Goal: Task Accomplishment & Management: Use online tool/utility

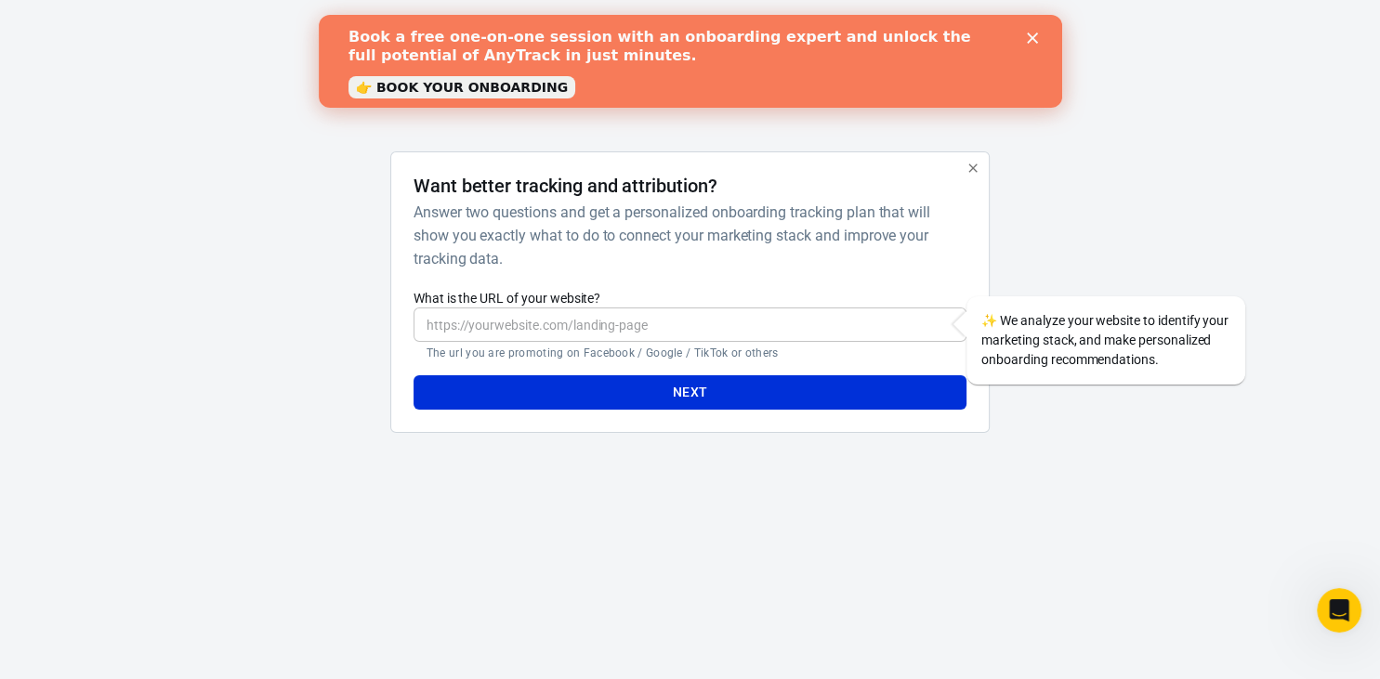
click at [1035, 39] on icon "Close" at bounding box center [1031, 38] width 11 height 11
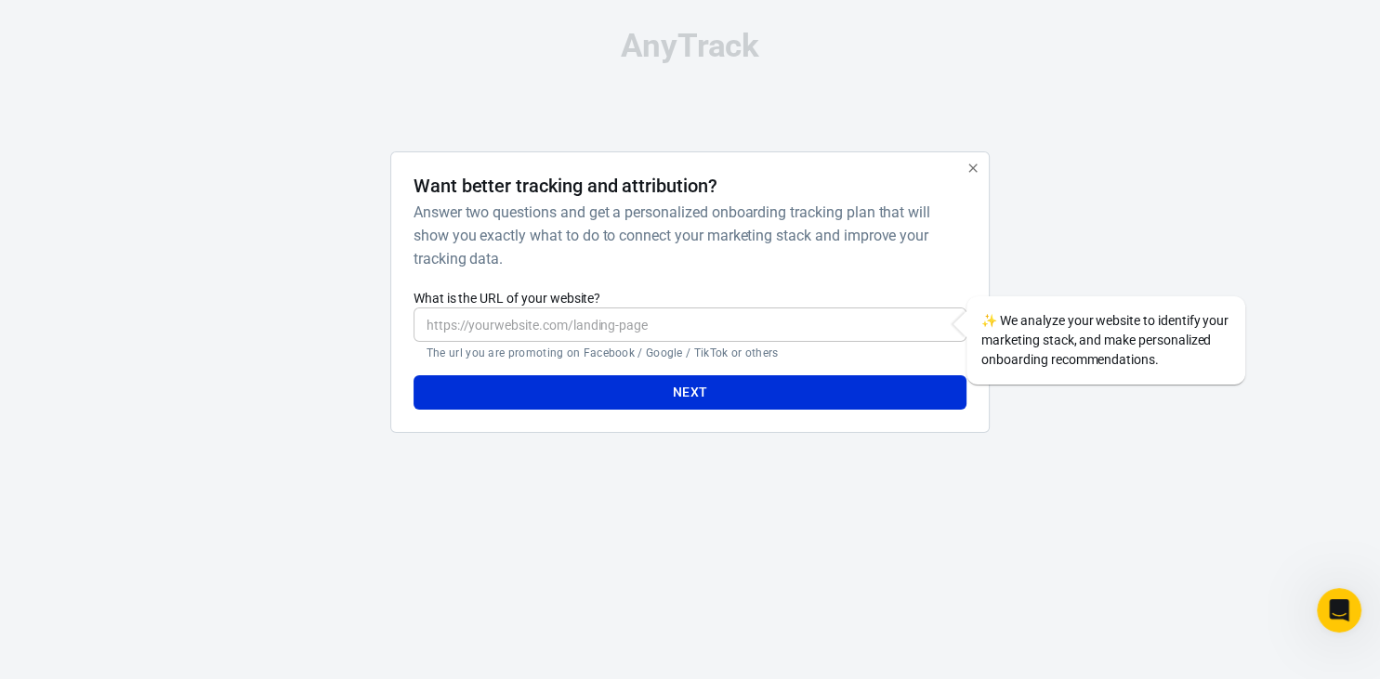
click at [608, 325] on input "What is the URL of your website?" at bounding box center [690, 325] width 553 height 34
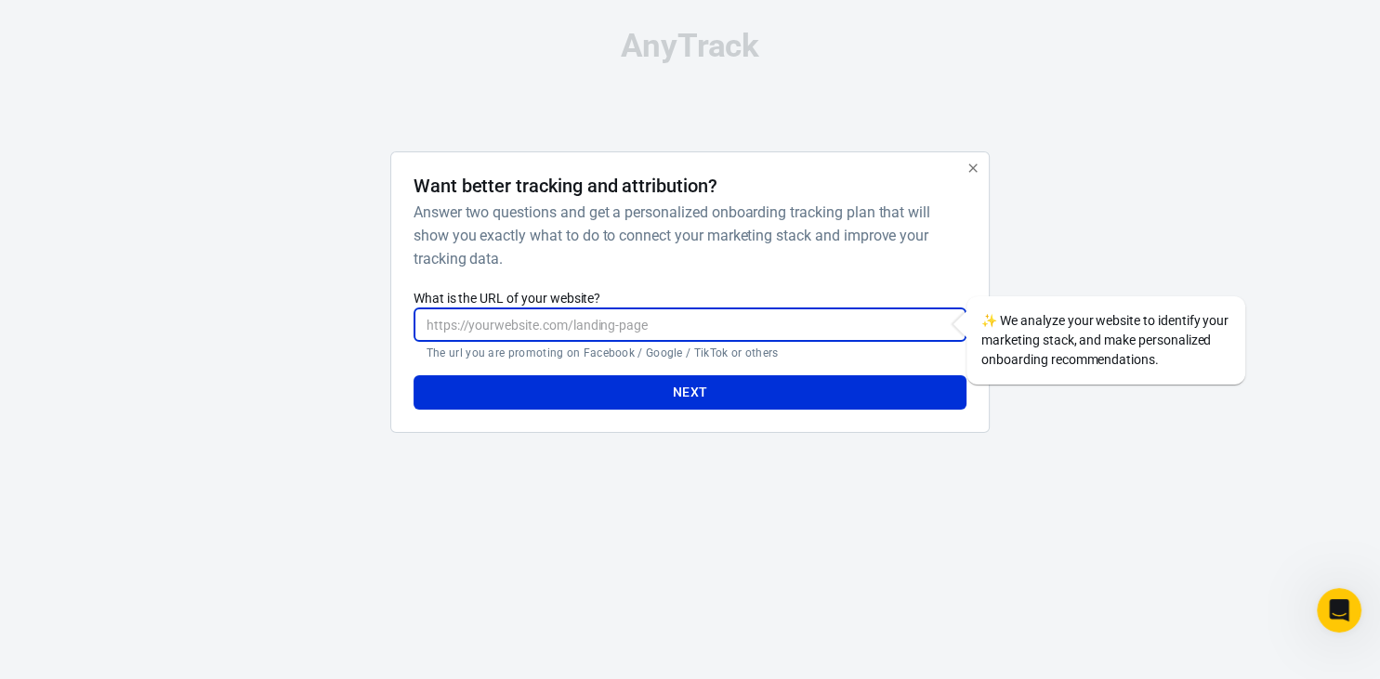
paste input "[URL][DOMAIN_NAME]"
type input "[URL][DOMAIN_NAME]"
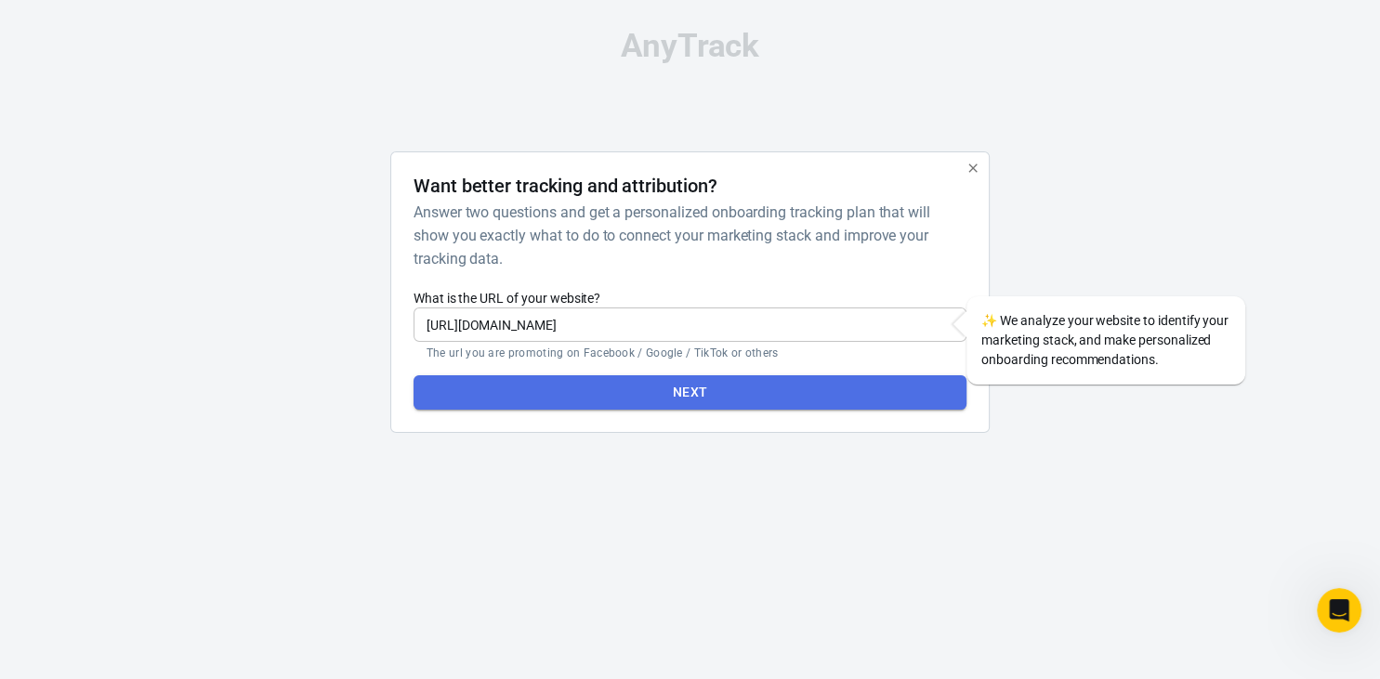
click at [680, 392] on button "Next" at bounding box center [690, 392] width 553 height 34
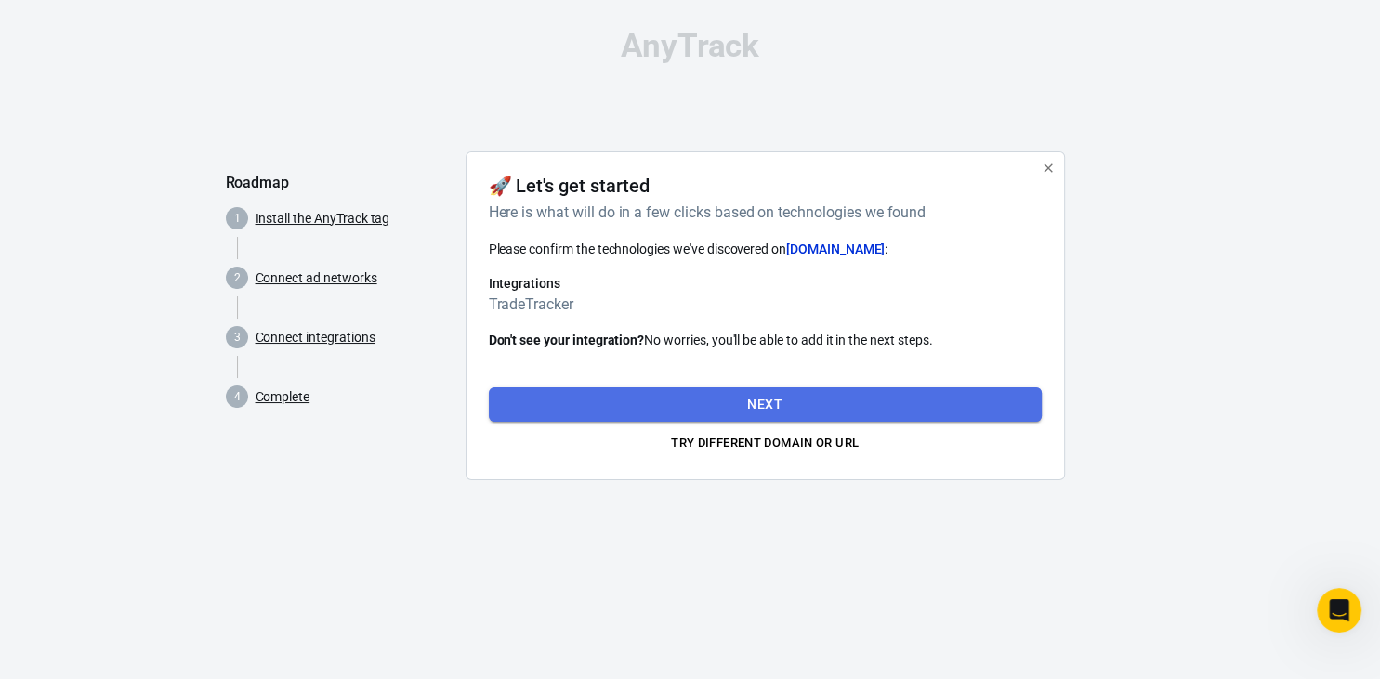
click at [776, 407] on button "Next" at bounding box center [765, 405] width 553 height 34
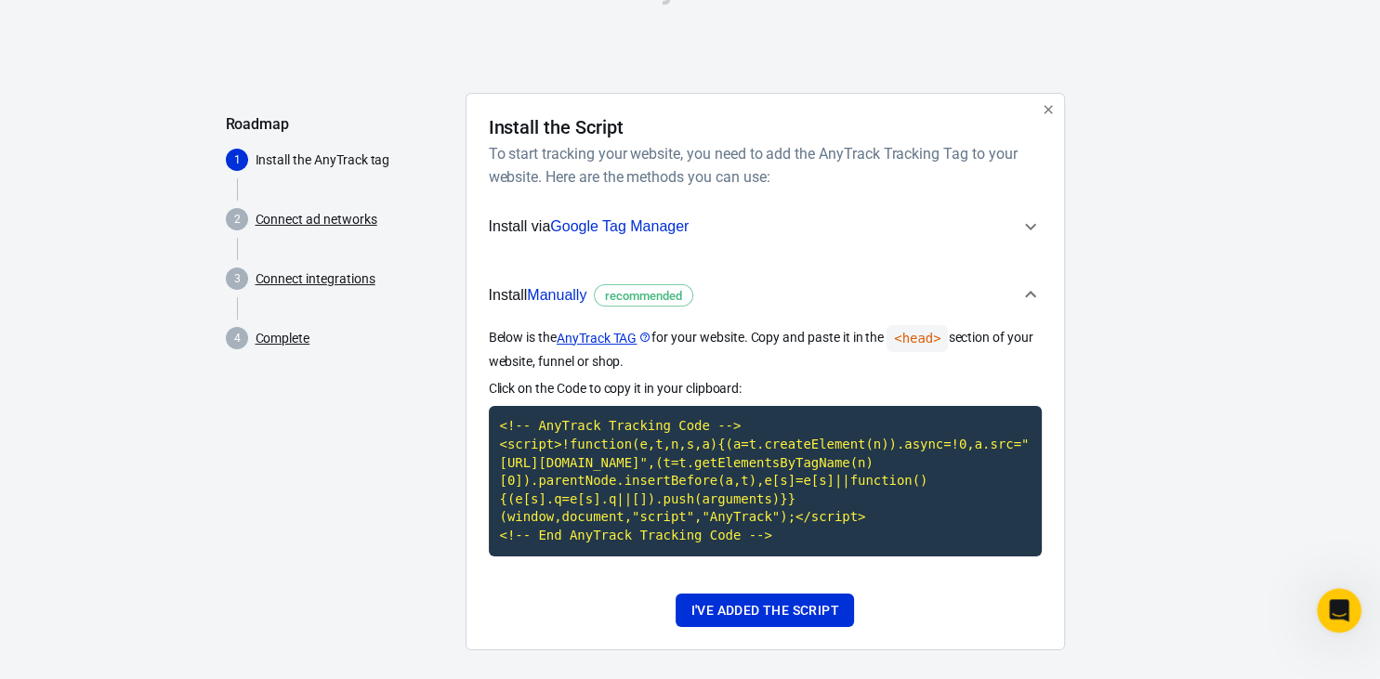
scroll to position [74, 0]
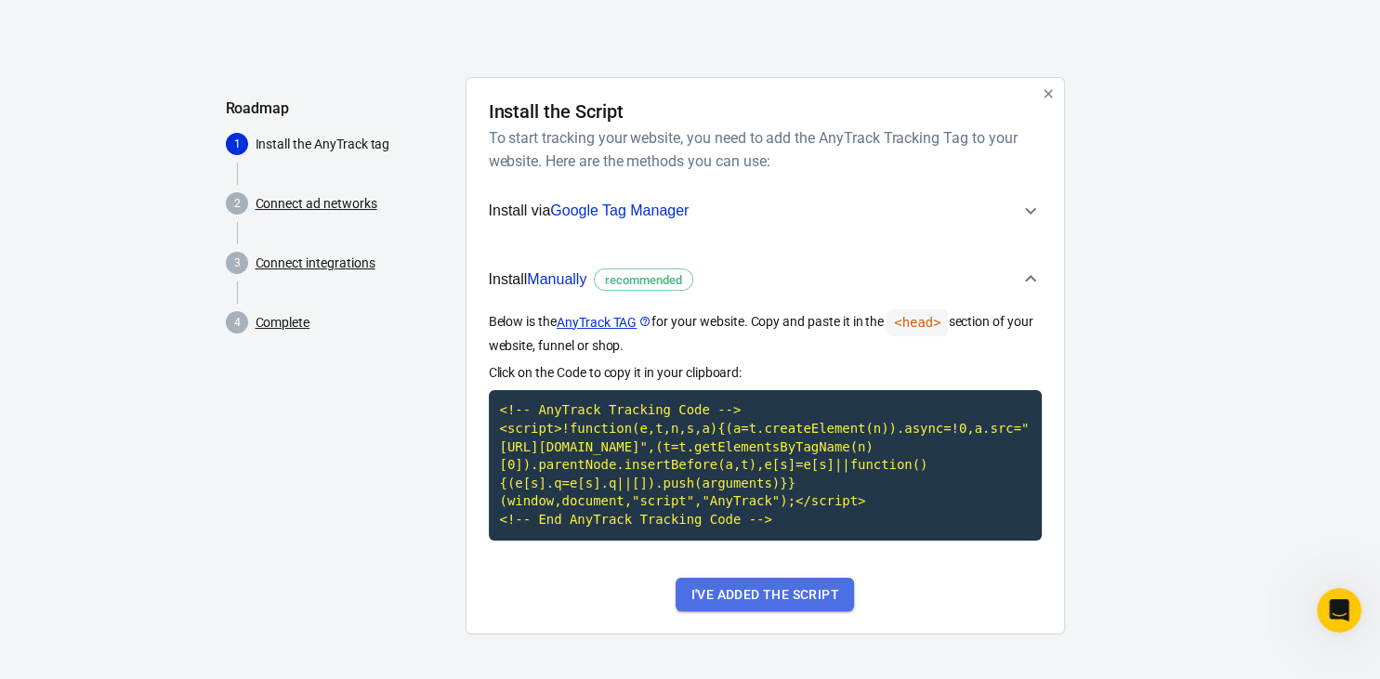
click at [794, 599] on button "I've added the script" at bounding box center [765, 595] width 178 height 34
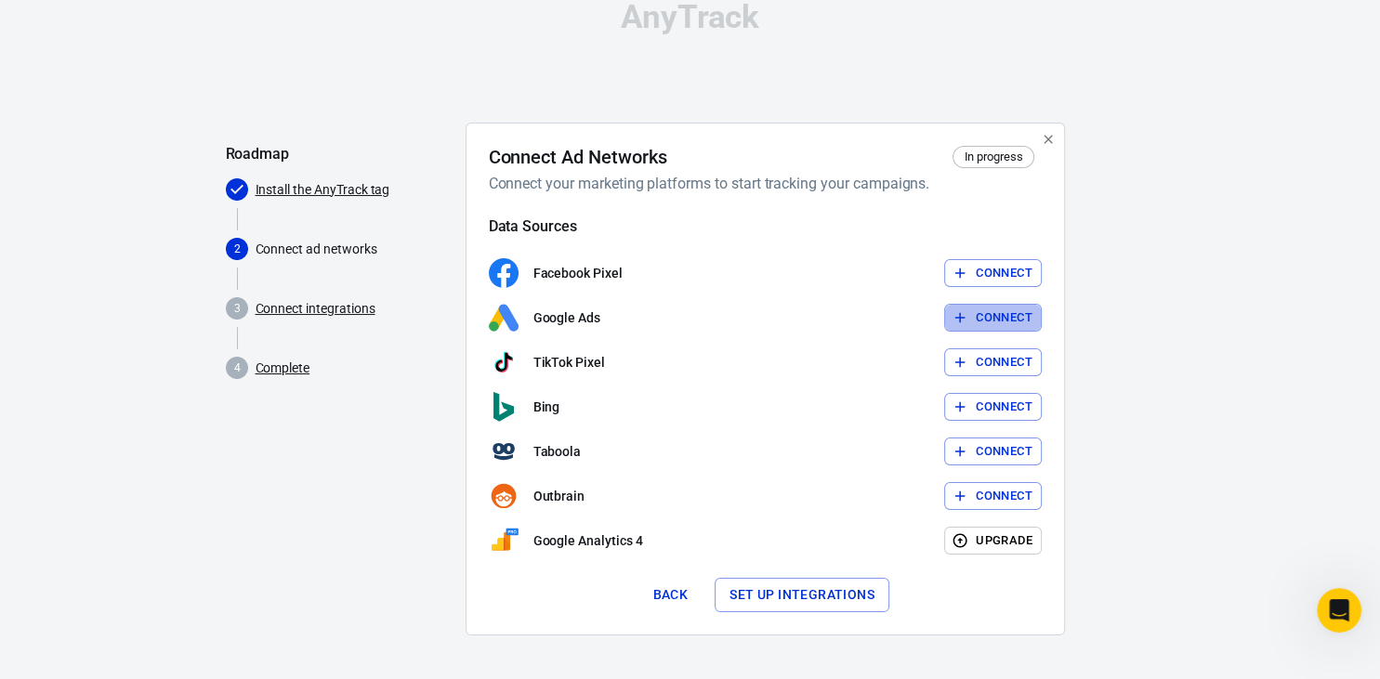
click at [991, 313] on button "Connect" at bounding box center [993, 318] width 98 height 29
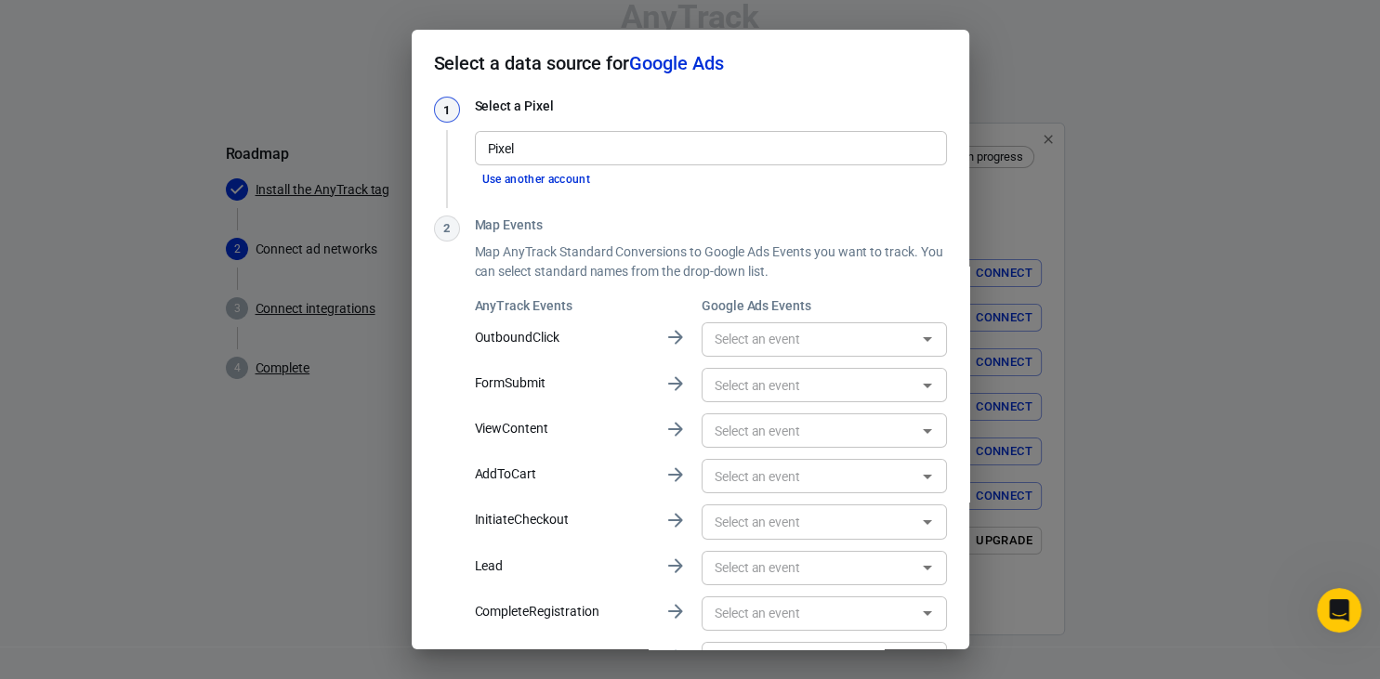
click at [926, 336] on icon "Open" at bounding box center [927, 339] width 22 height 22
click at [762, 382] on div "No options" at bounding box center [823, 381] width 245 height 46
click at [850, 285] on div "Map Events Map AnyTrack Standard Conversions to Google Ads Events you want to t…" at bounding box center [711, 516] width 472 height 601
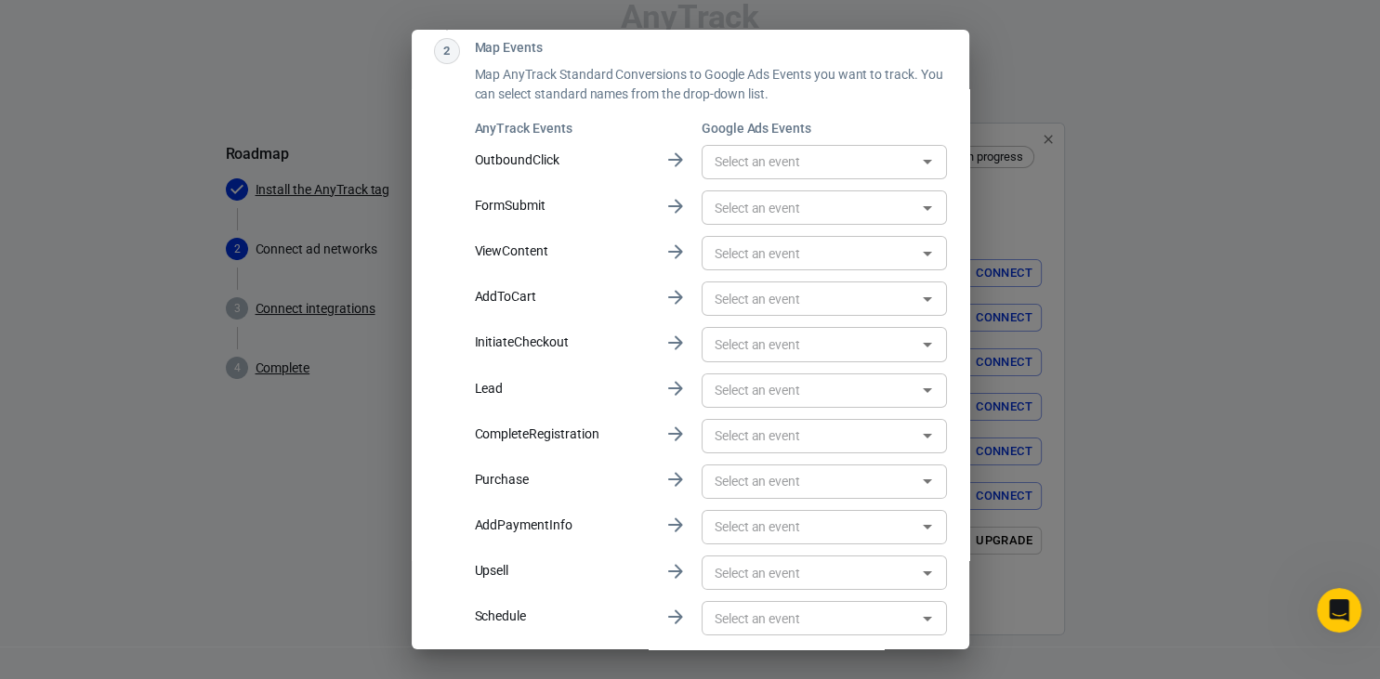
scroll to position [151, 0]
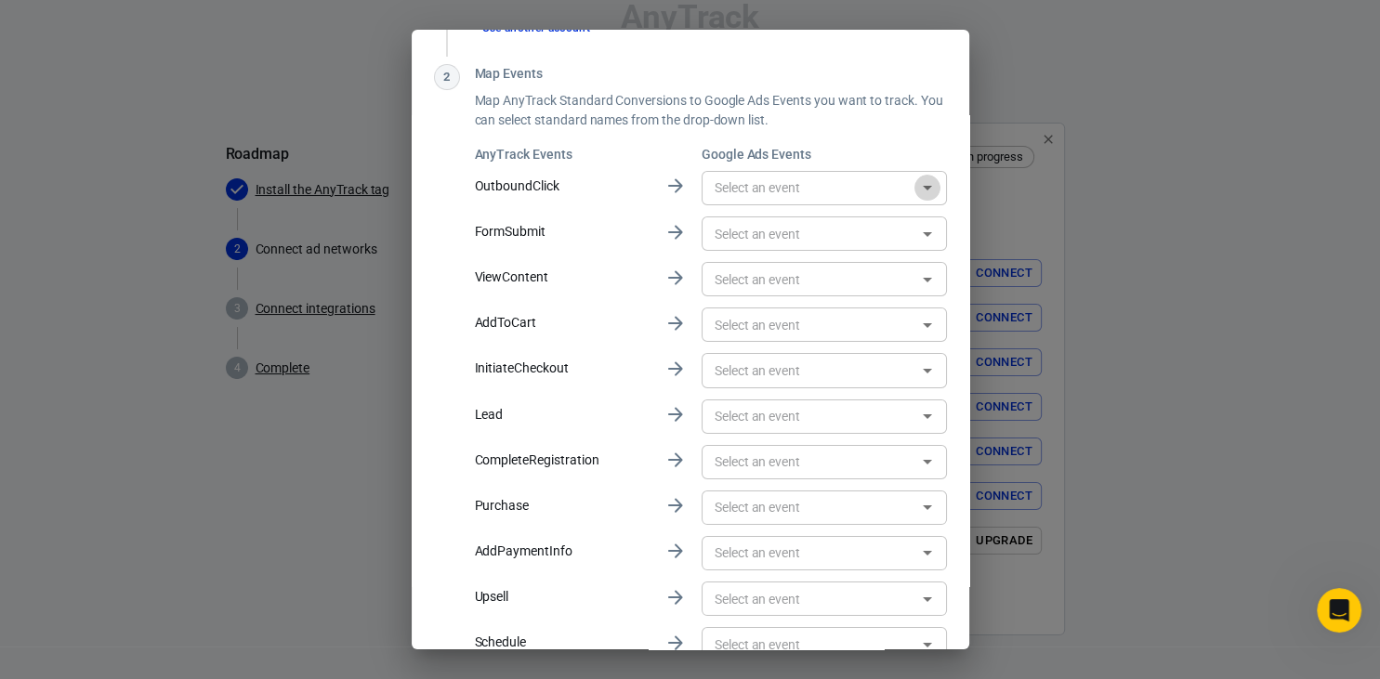
click at [929, 184] on icon "Open" at bounding box center [927, 188] width 22 height 22
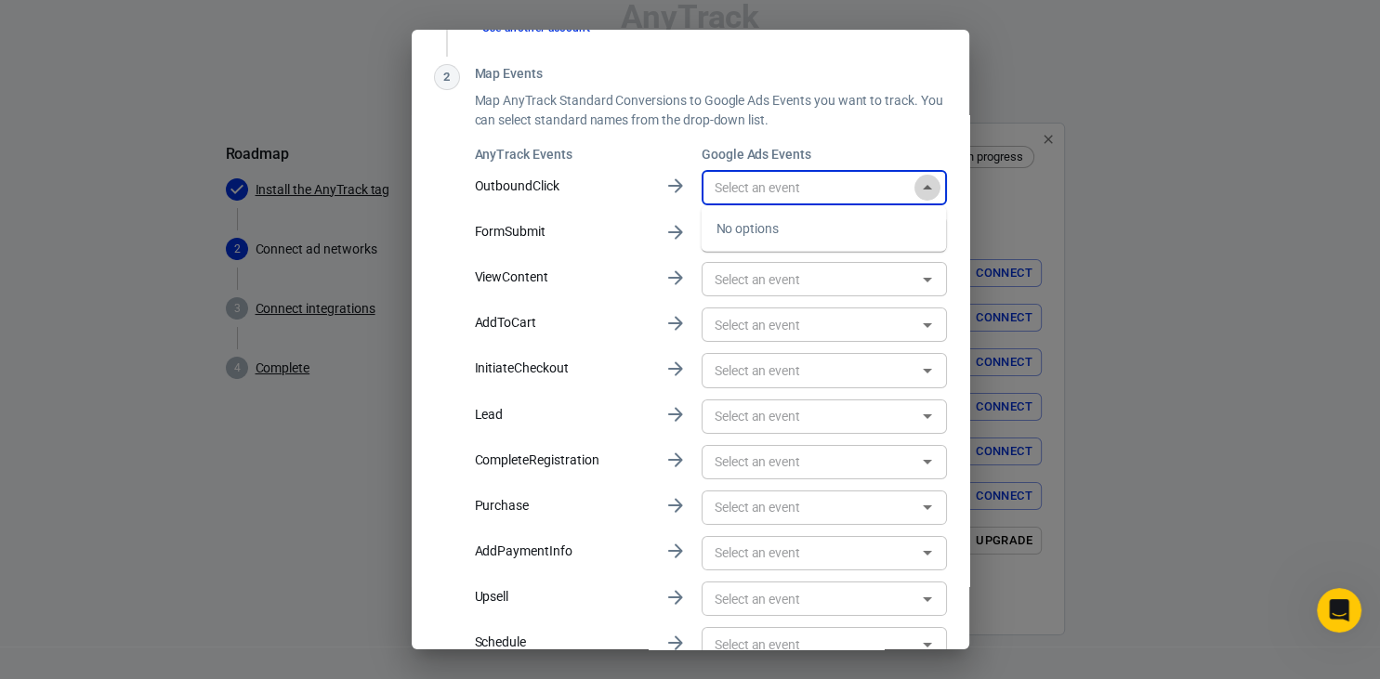
click at [927, 184] on icon "Close" at bounding box center [927, 188] width 22 height 22
click at [576, 191] on p "OutboundClick" at bounding box center [562, 187] width 175 height 20
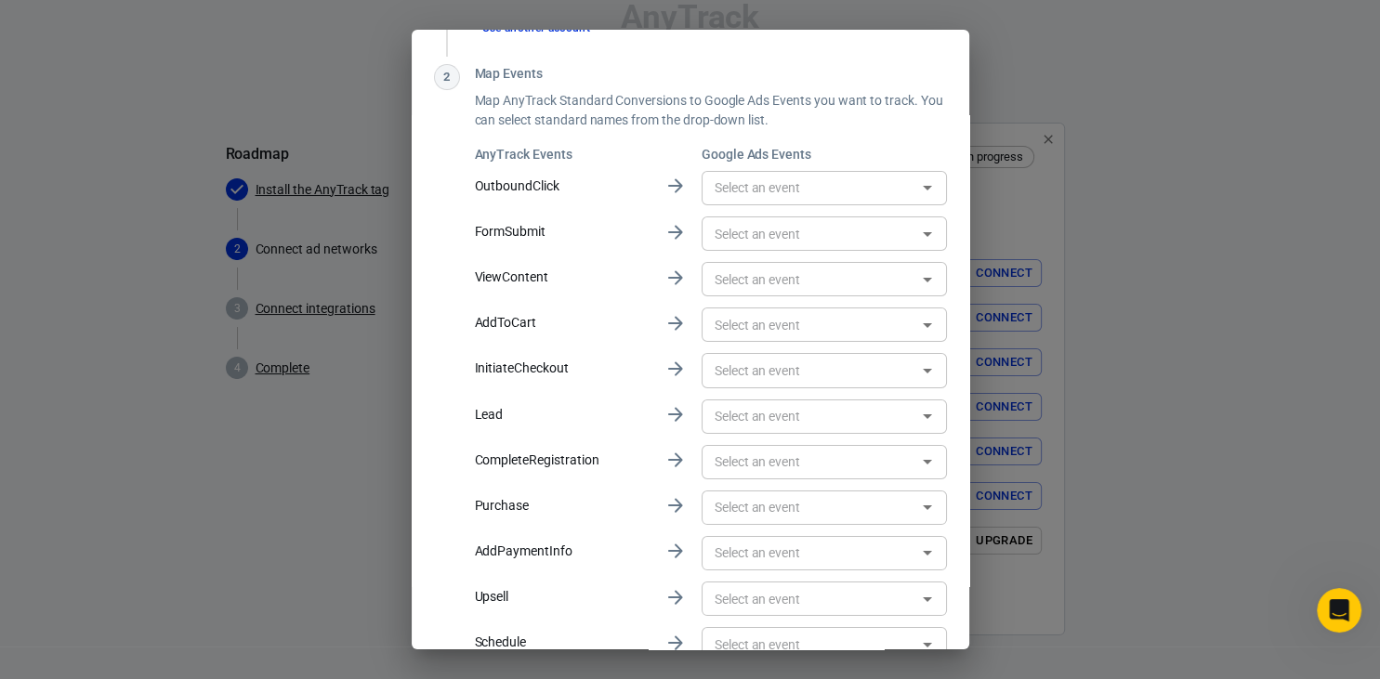
click at [694, 183] on div "AnyTrack Events Google Ads Events OutboundClick ​ FormSubmit ​ ViewContent ​ Ad…" at bounding box center [711, 405] width 472 height 520
click at [672, 191] on icon at bounding box center [675, 186] width 22 height 22
click at [837, 237] on input "text" at bounding box center [809, 233] width 204 height 23
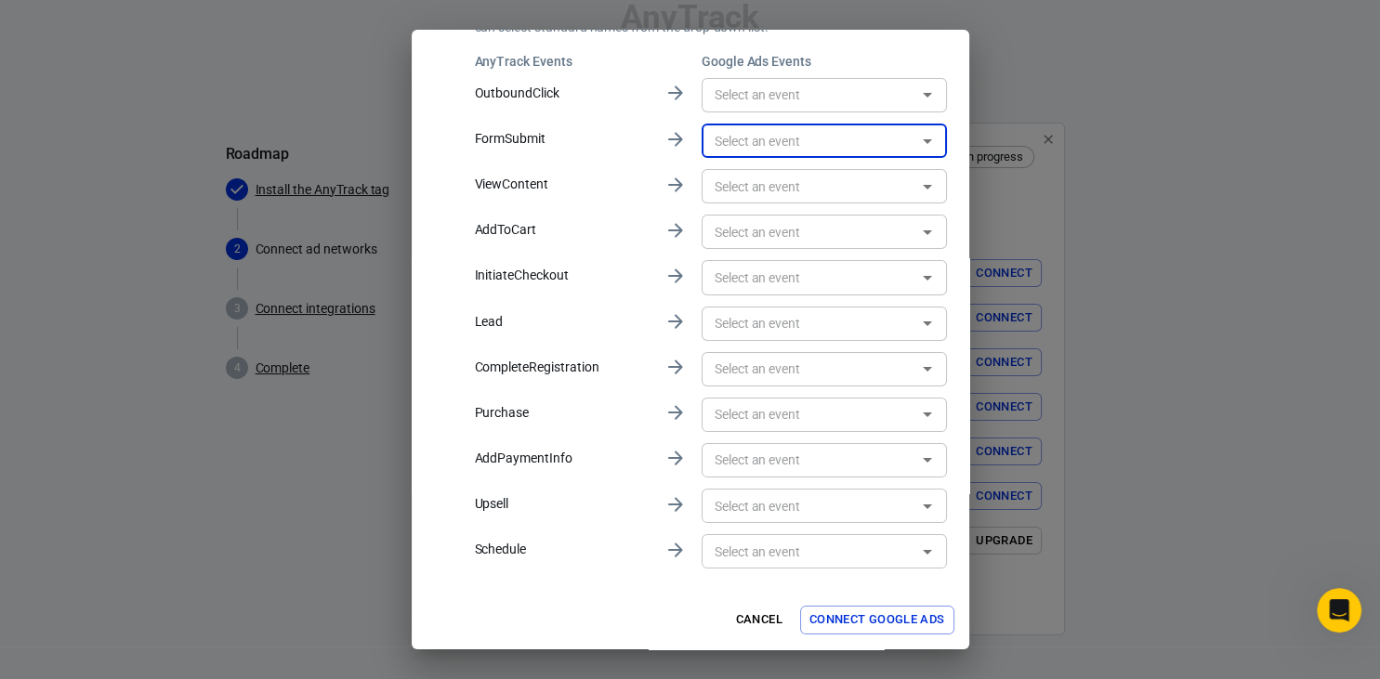
click at [864, 619] on button "Connect Google Ads" at bounding box center [877, 620] width 154 height 29
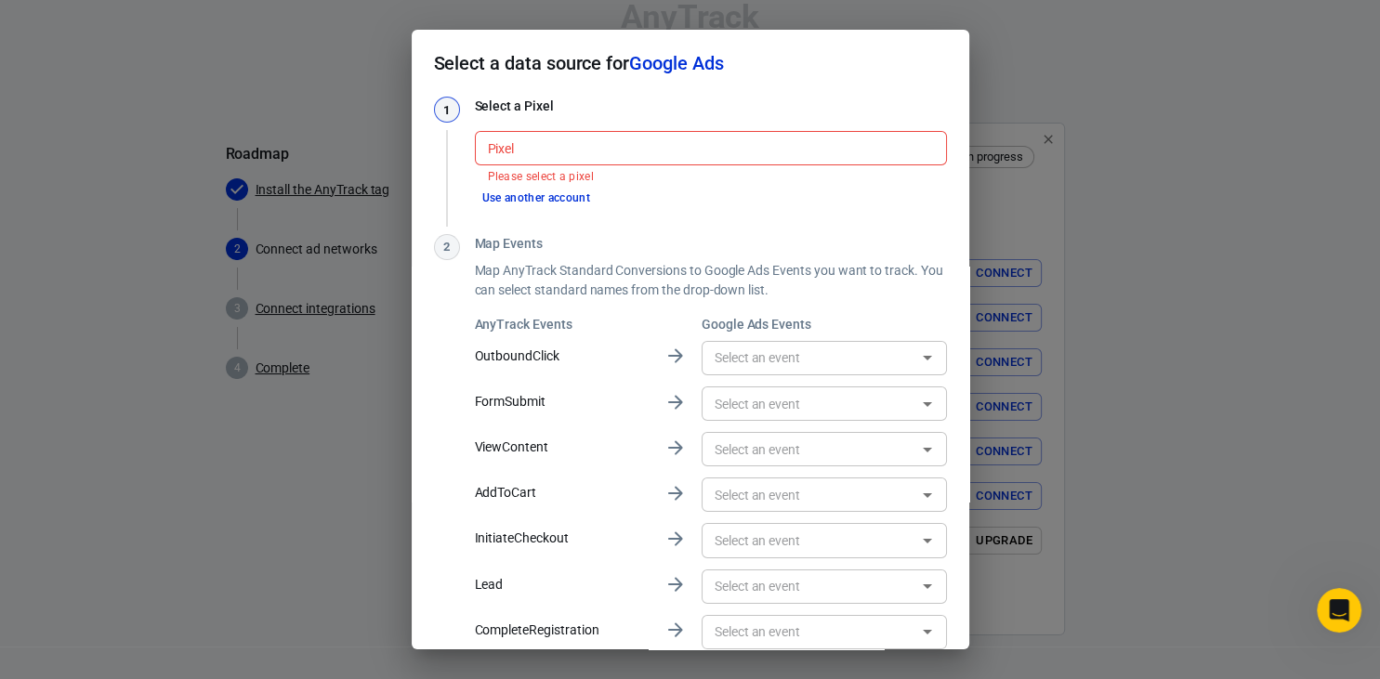
scroll to position [0, 0]
drag, startPoint x: 528, startPoint y: 362, endPoint x: 548, endPoint y: 360, distance: 20.5
click at [527, 362] on p "OutboundClick" at bounding box center [562, 357] width 175 height 20
click at [753, 364] on input "text" at bounding box center [809, 358] width 204 height 23
click at [745, 404] on div "No options" at bounding box center [823, 399] width 245 height 46
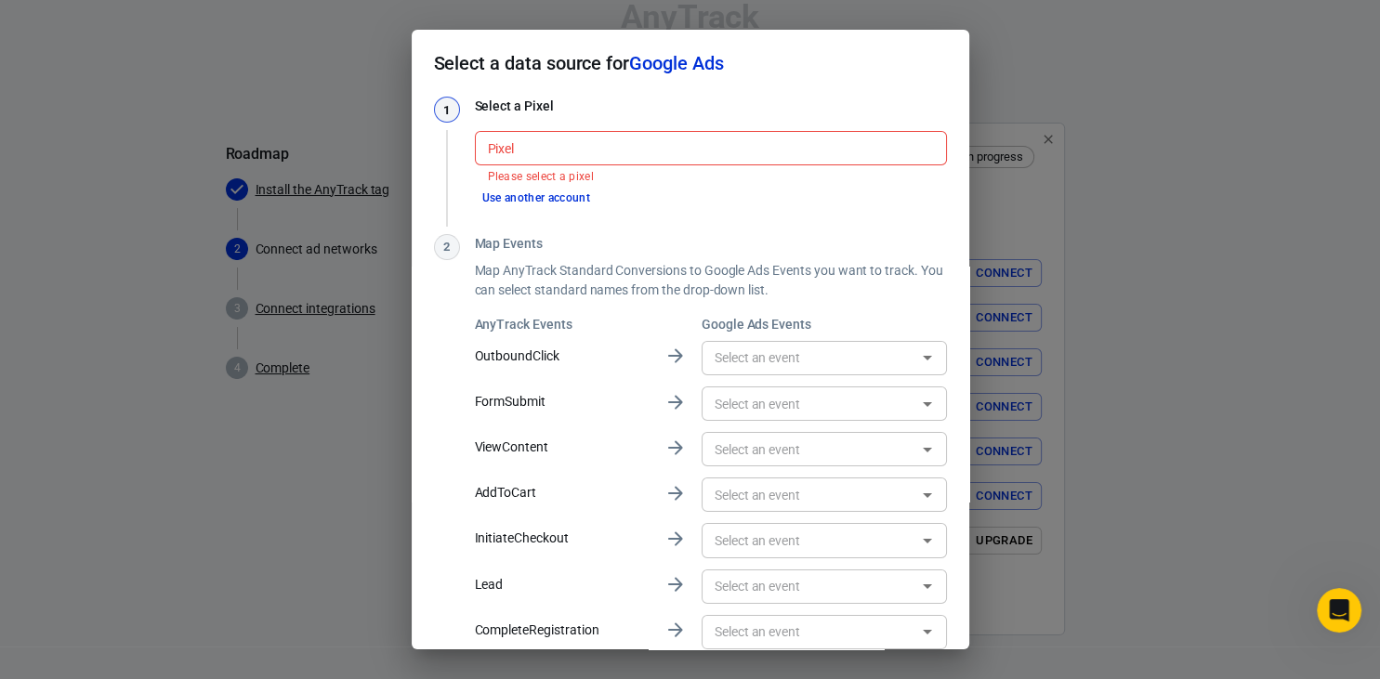
click at [879, 307] on div "Map Events Map AnyTrack Standard Conversions to Google Ads Events you want to t…" at bounding box center [711, 534] width 472 height 601
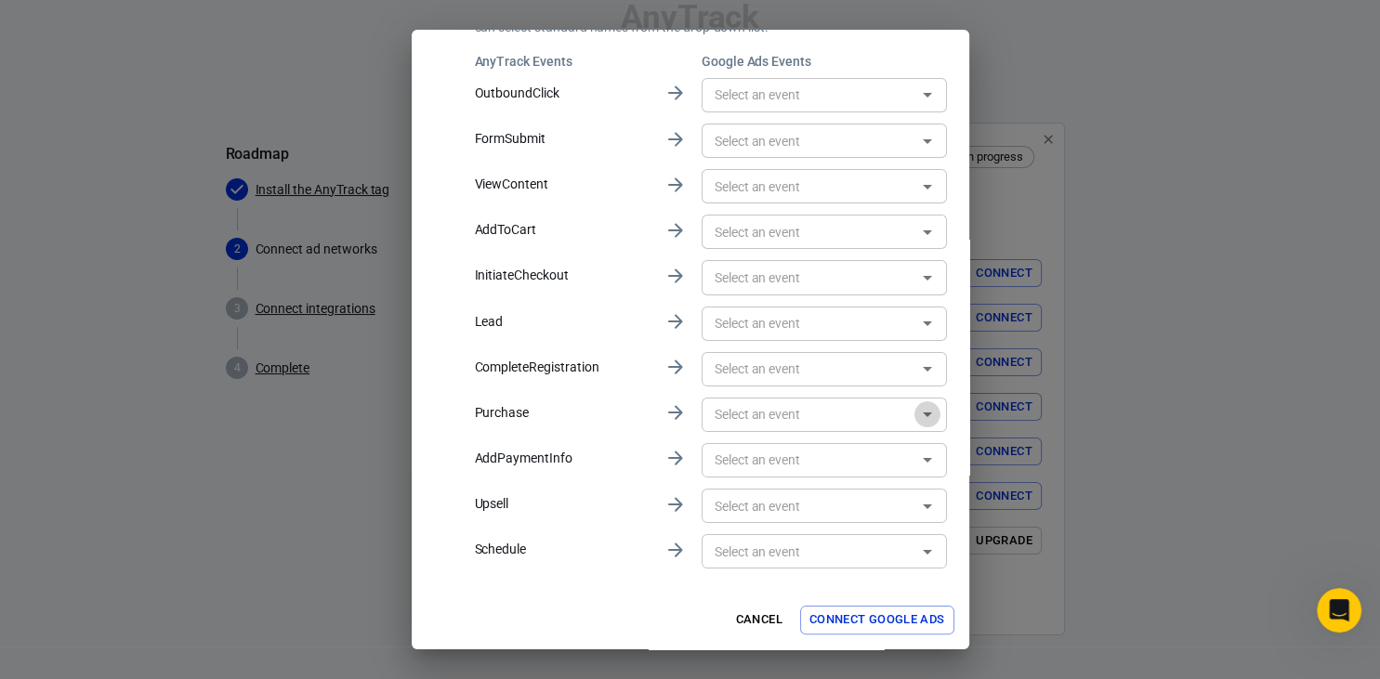
click at [927, 410] on icon "Open" at bounding box center [927, 414] width 22 height 22
click at [927, 410] on icon "Close" at bounding box center [927, 414] width 22 height 22
click at [924, 509] on icon "Open" at bounding box center [927, 506] width 22 height 22
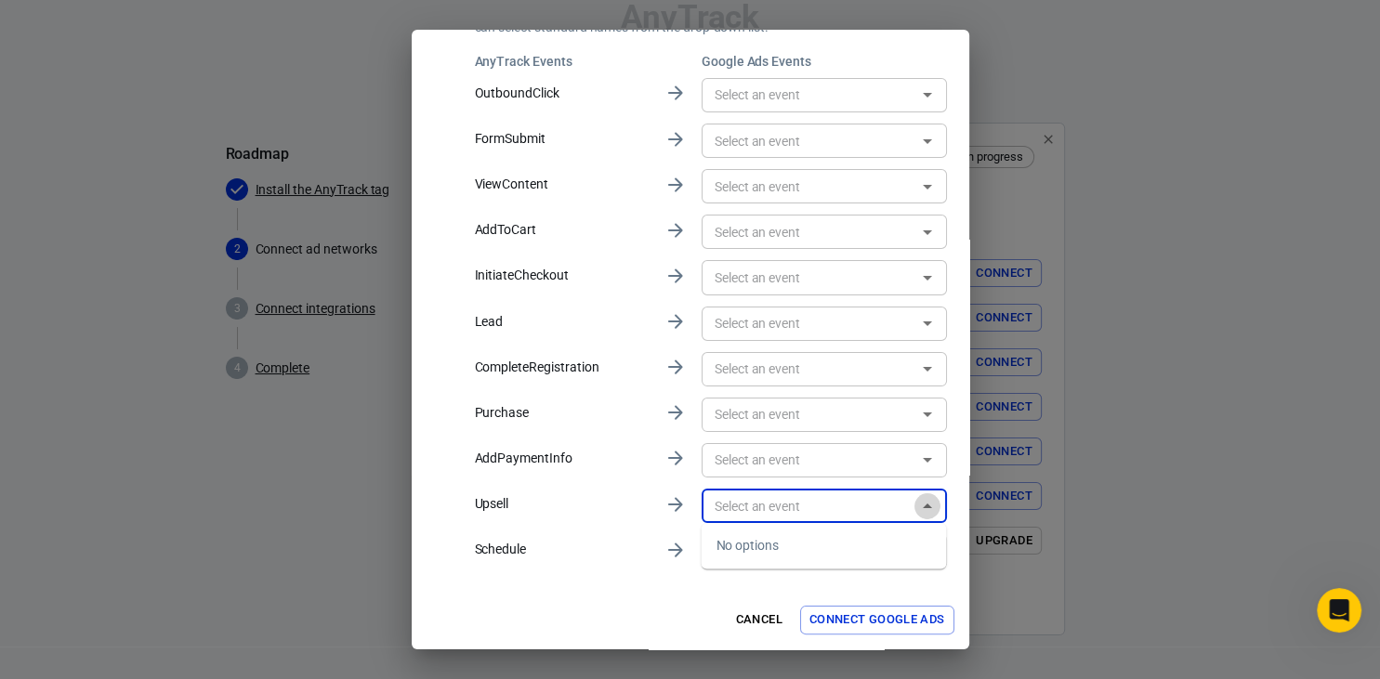
click at [924, 507] on icon "Close" at bounding box center [927, 506] width 9 height 5
click at [931, 548] on icon "Open" at bounding box center [927, 552] width 22 height 22
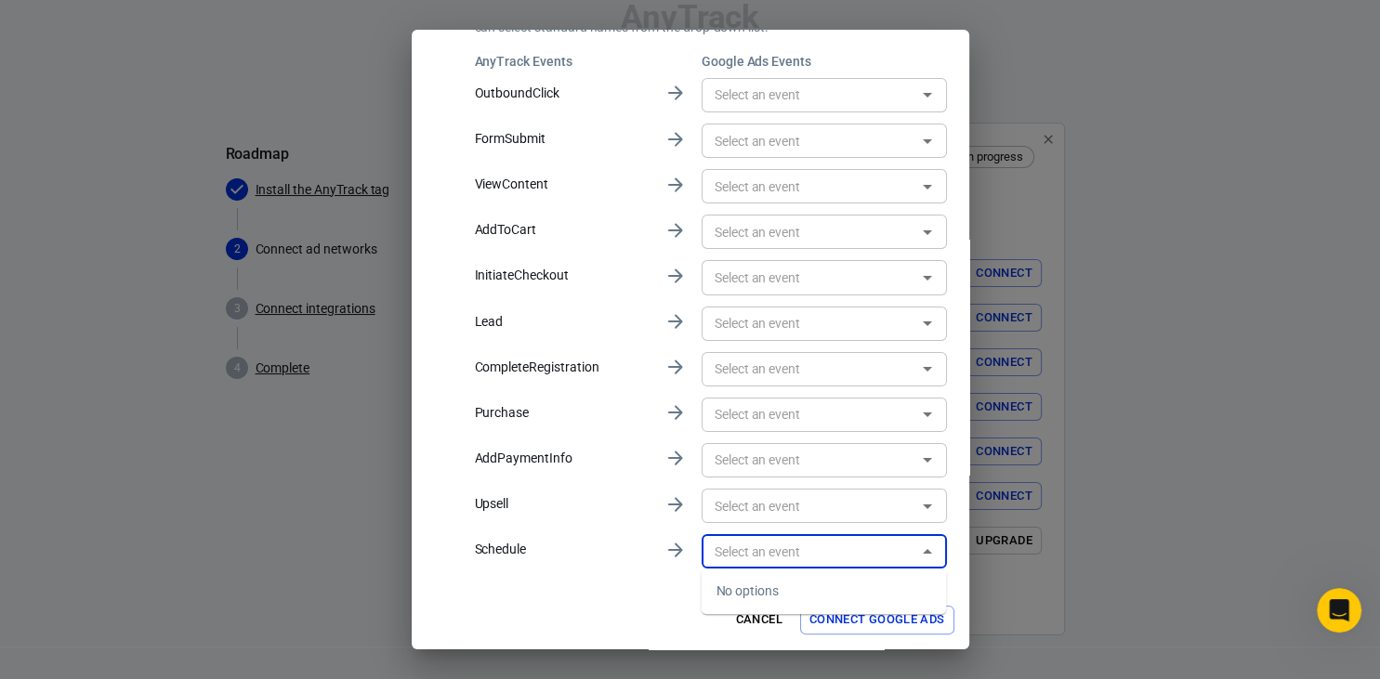
click at [931, 548] on icon "Close" at bounding box center [927, 552] width 22 height 22
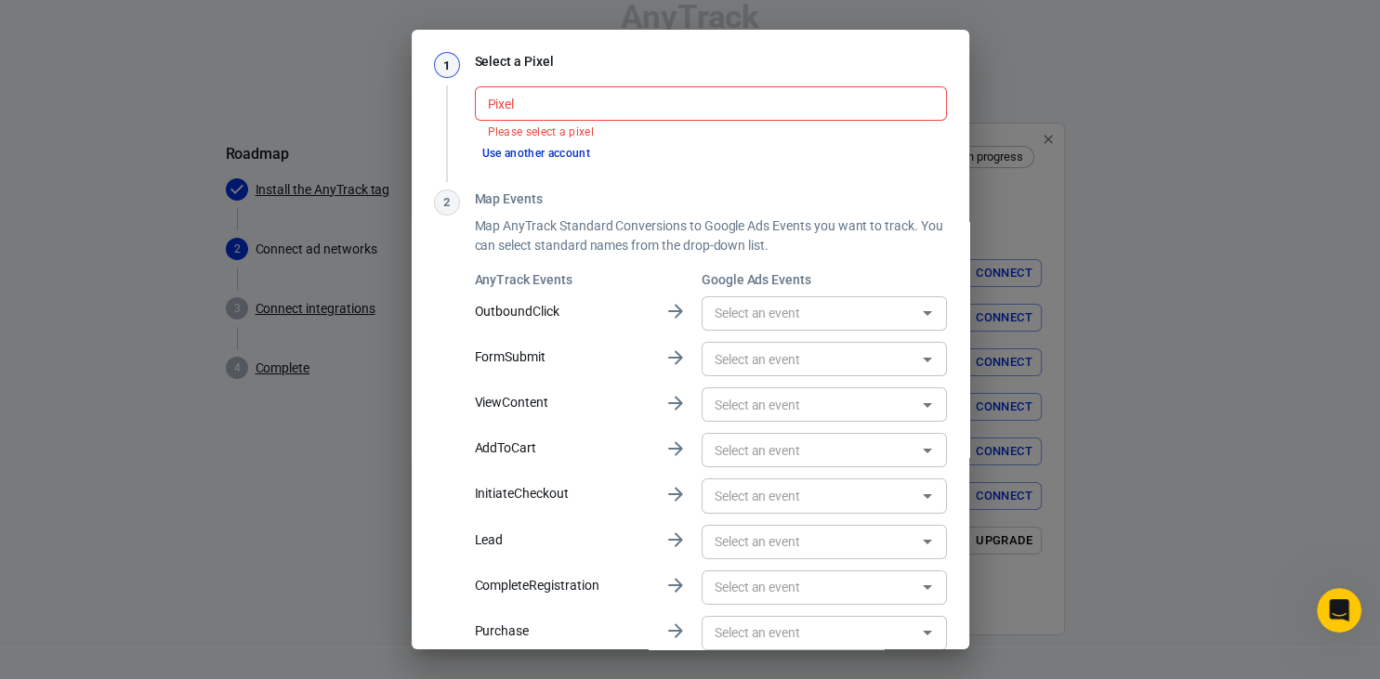
scroll to position [0, 0]
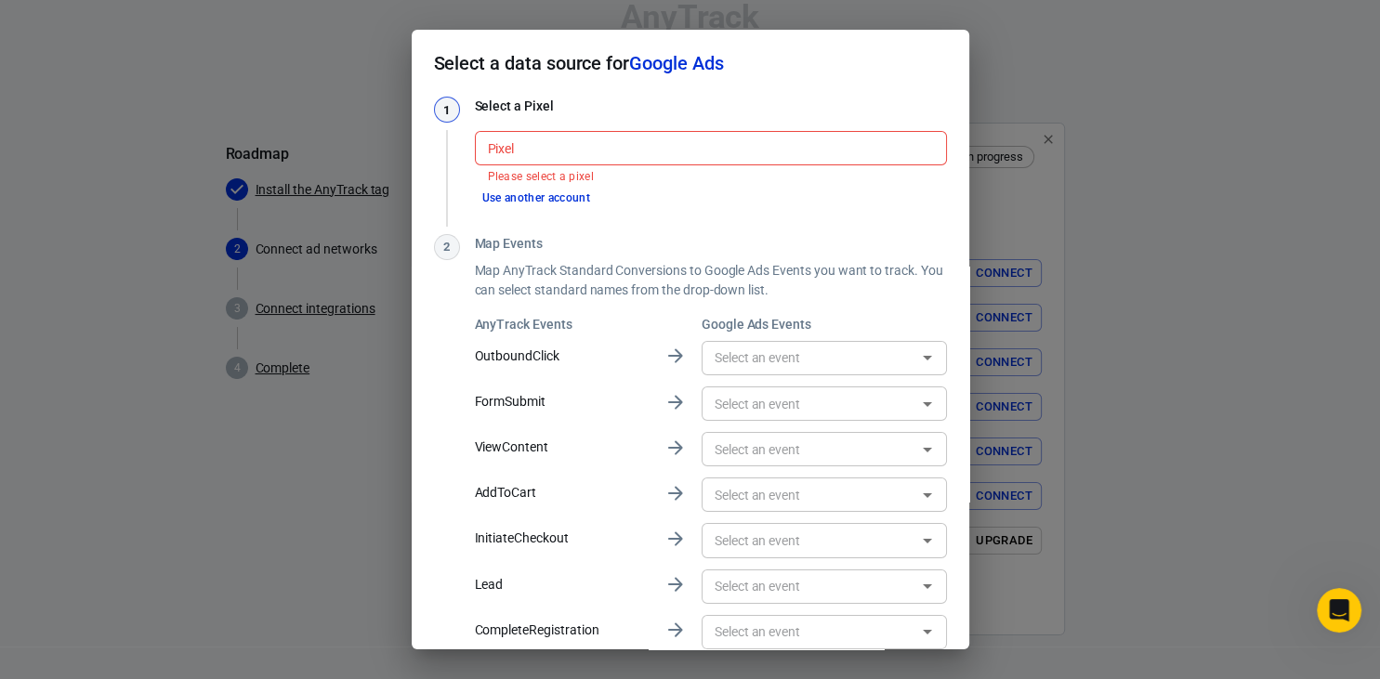
click at [934, 362] on icon "Open" at bounding box center [927, 358] width 22 height 22
click at [645, 418] on div "AnyTrack Events Google Ads Events OutboundClick ​ FormSubmit ​ ViewContent ​ Ad…" at bounding box center [711, 575] width 472 height 520
click at [563, 148] on input "Pixel" at bounding box center [709, 148] width 458 height 23
click at [563, 149] on input "Pixel" at bounding box center [709, 148] width 458 height 23
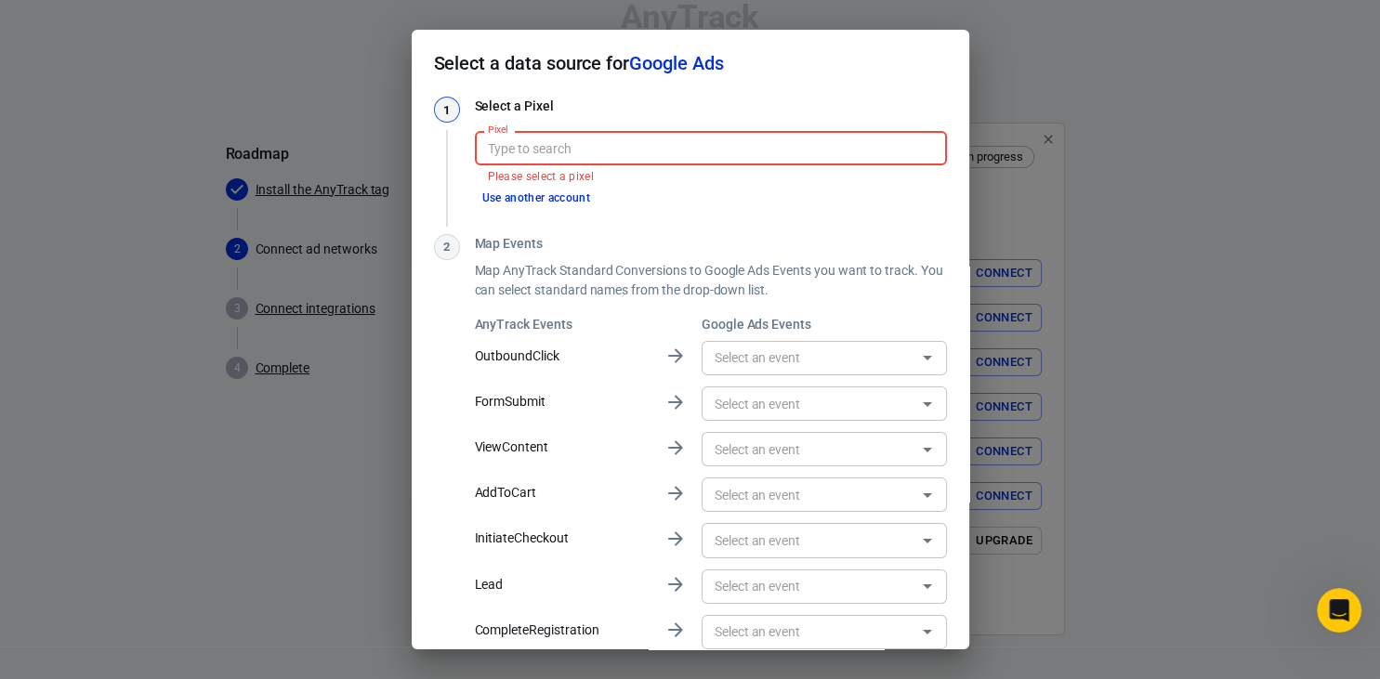
click at [562, 151] on input "Pixel" at bounding box center [709, 148] width 458 height 23
click at [571, 196] on li "Reklamy1 [AW-17481172602]" at bounding box center [710, 189] width 472 height 31
type input "Reklamy1 [AW-17481172602]"
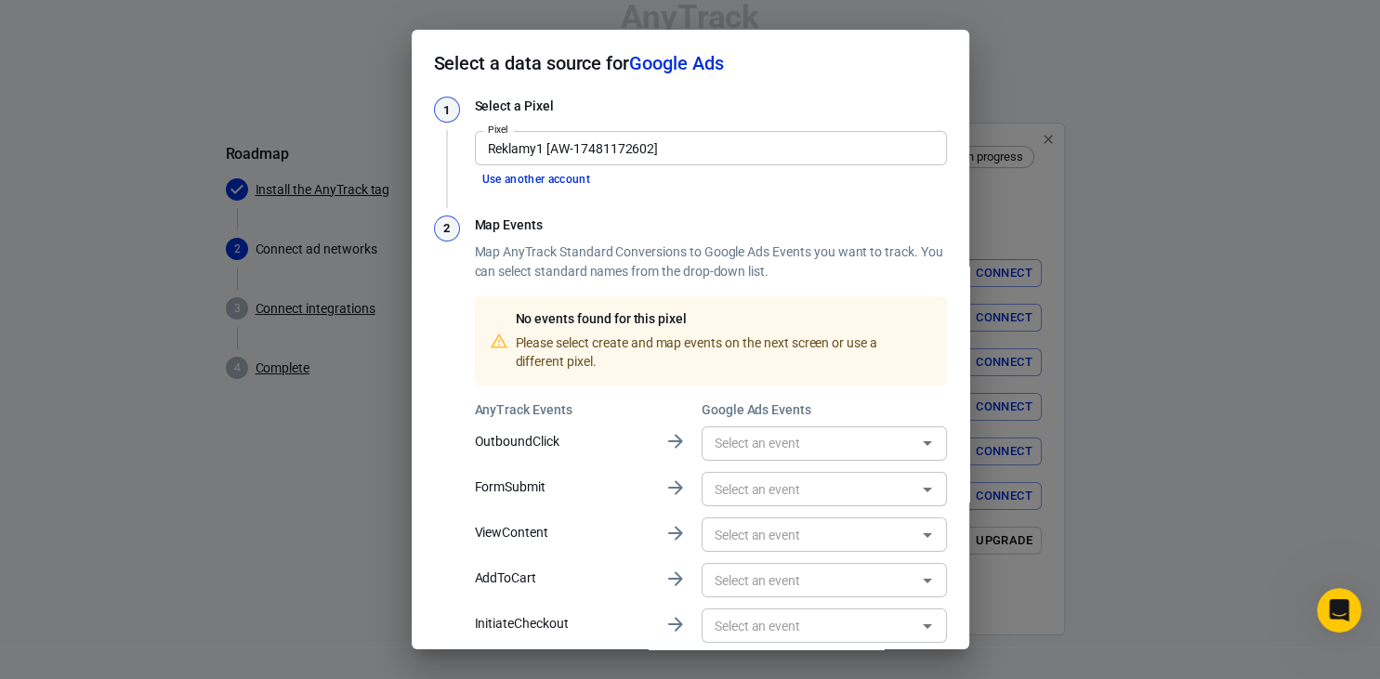
click at [553, 178] on button "Use another account" at bounding box center [537, 180] width 124 height 20
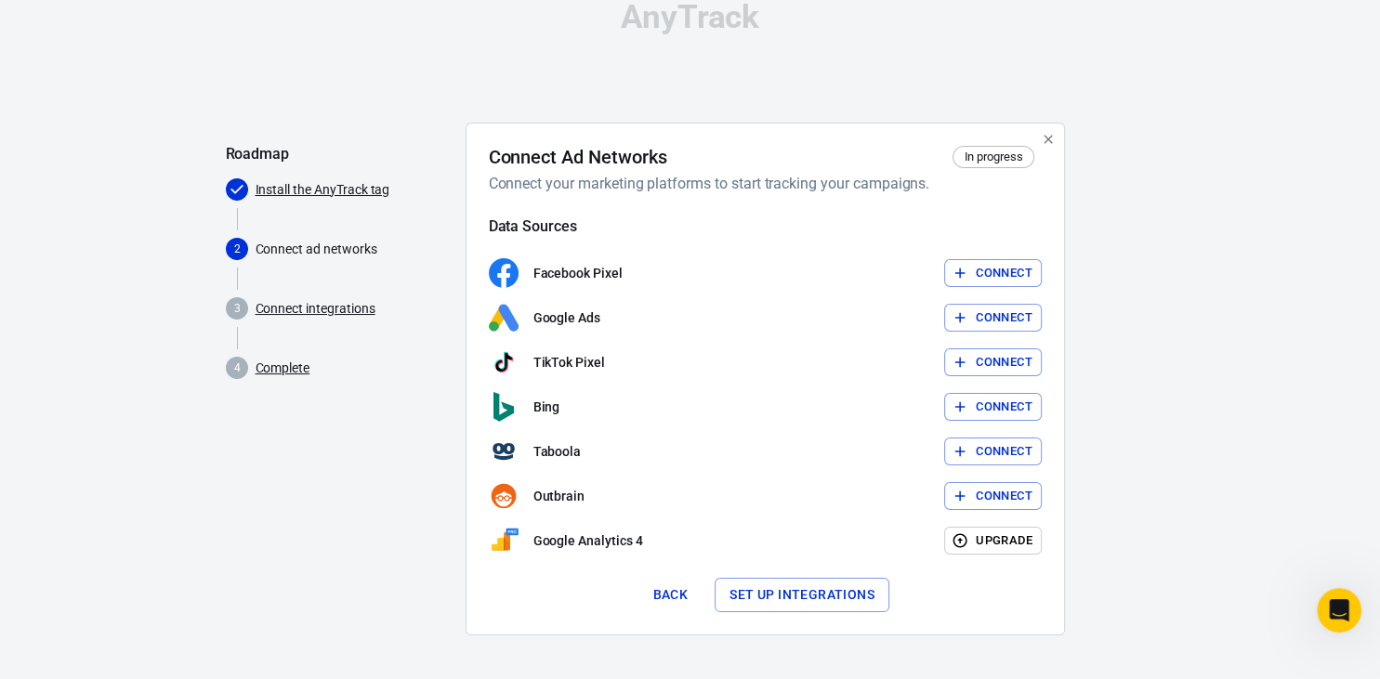
click at [984, 319] on button "Connect" at bounding box center [993, 318] width 98 height 29
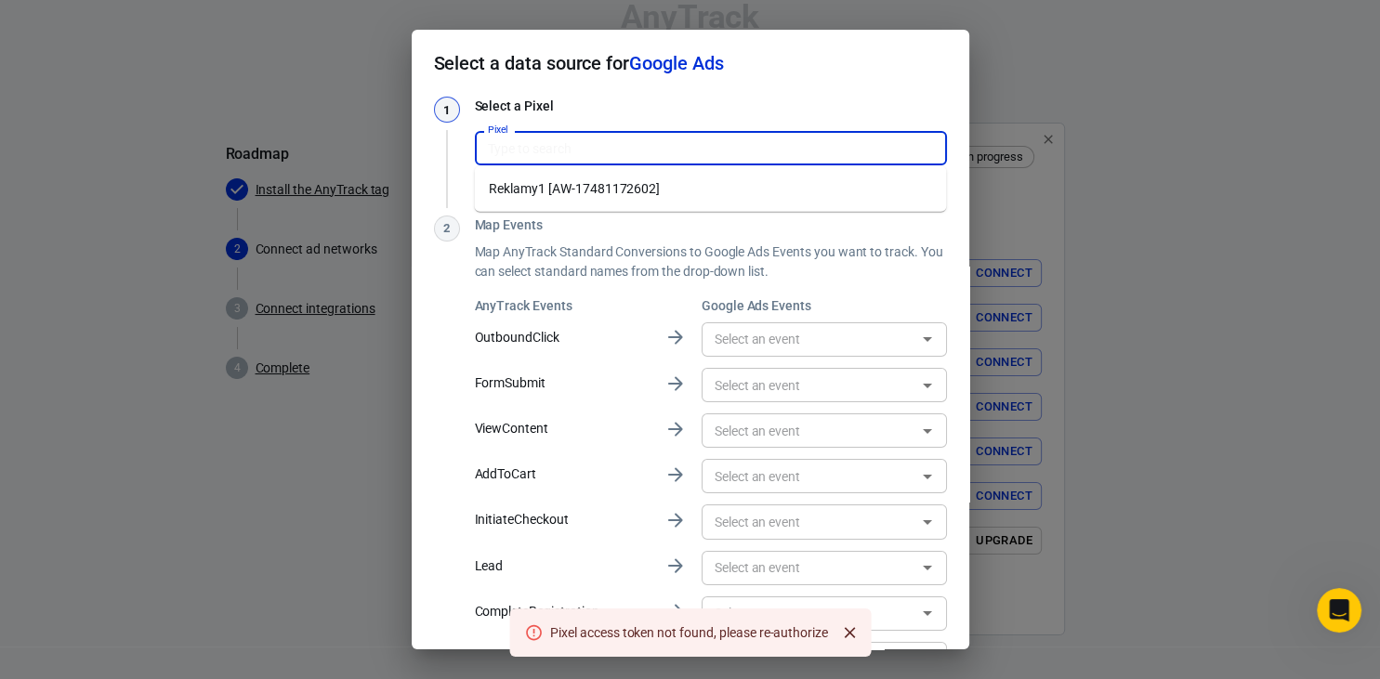
click at [723, 150] on input "Pixel" at bounding box center [709, 148] width 458 height 23
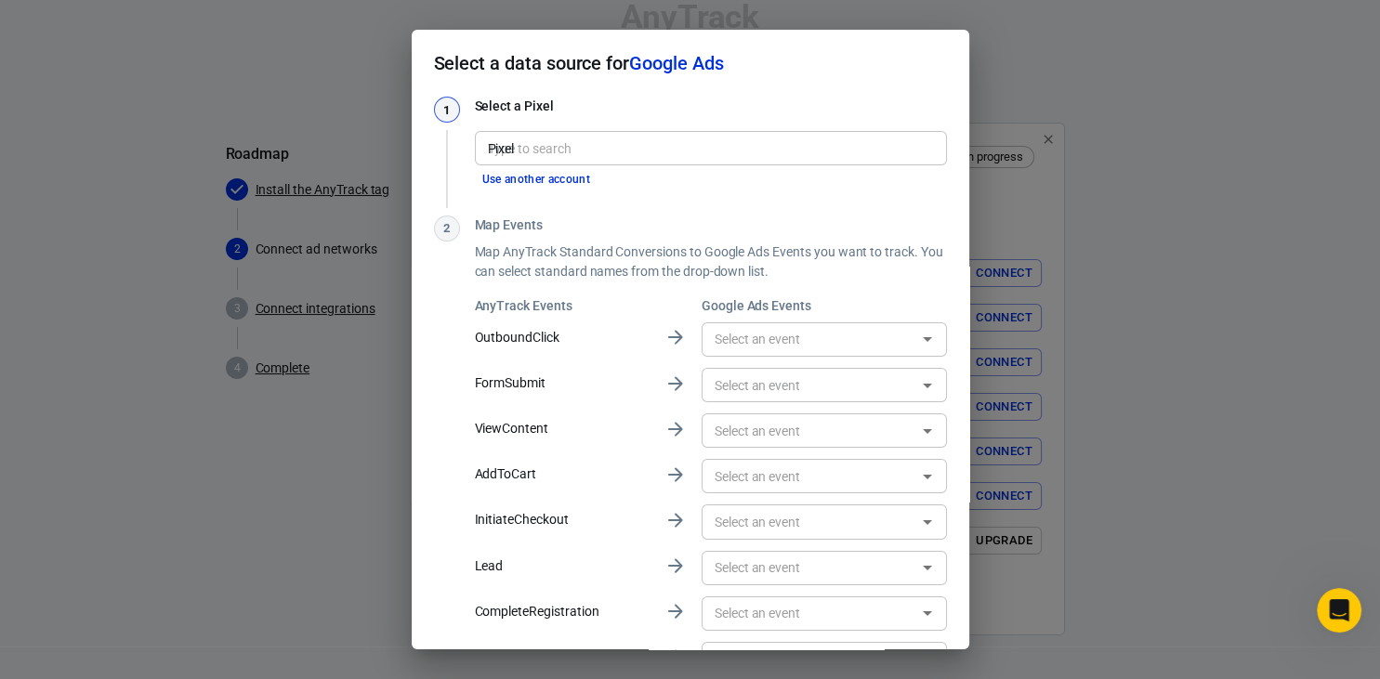
click at [758, 100] on h3 "Select a Pixel" at bounding box center [711, 107] width 472 height 20
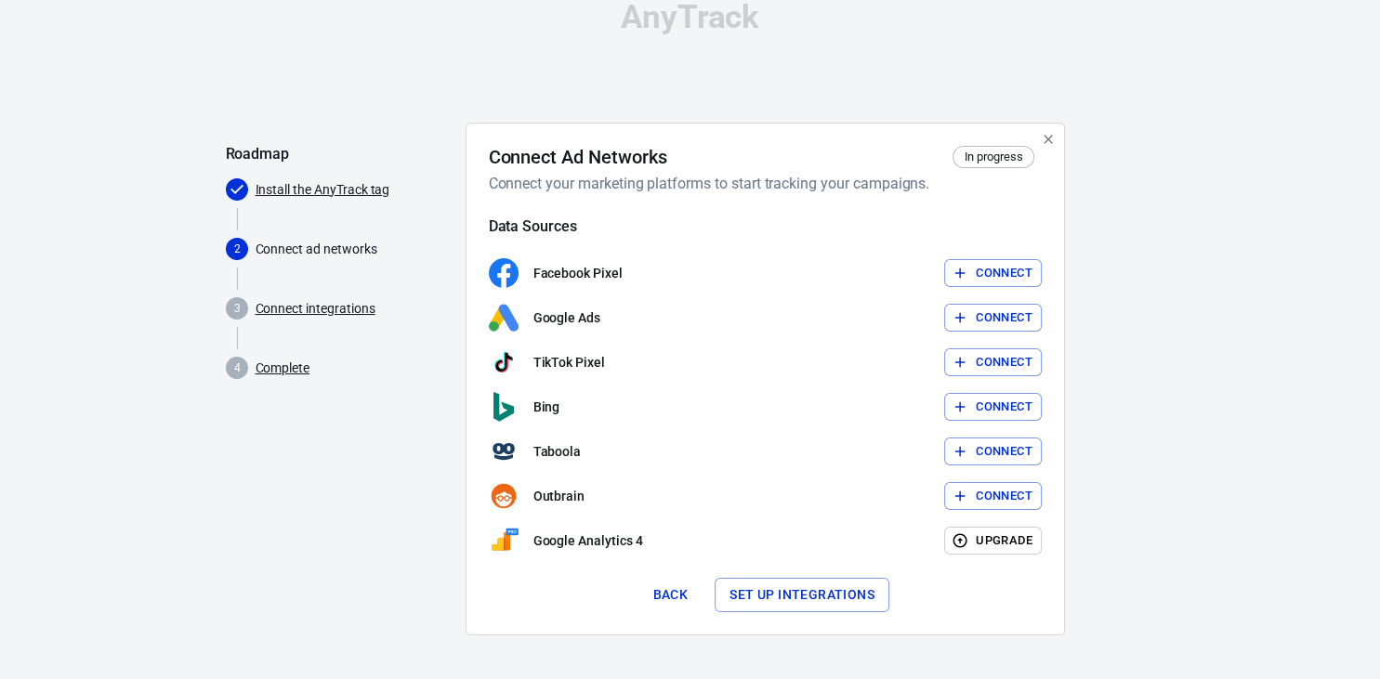
scroll to position [29, 0]
click at [807, 596] on button "Set up integrations" at bounding box center [802, 595] width 175 height 34
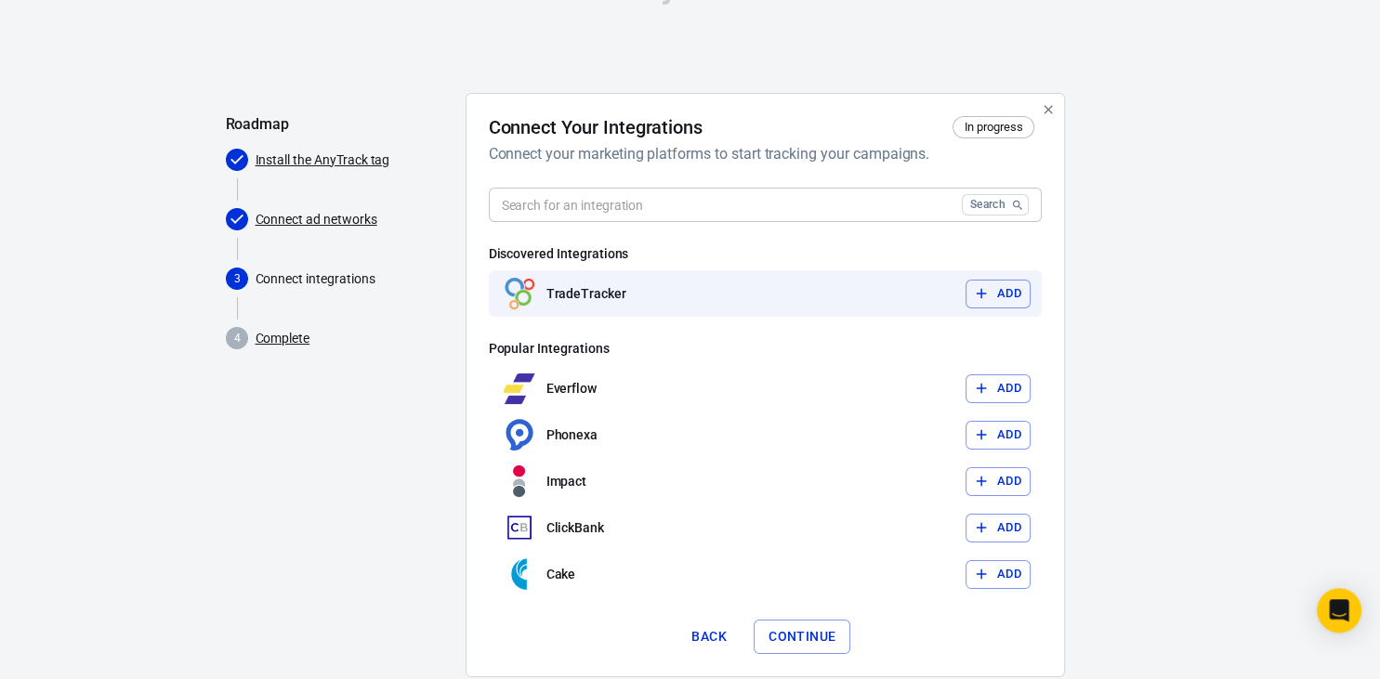
scroll to position [98, 0]
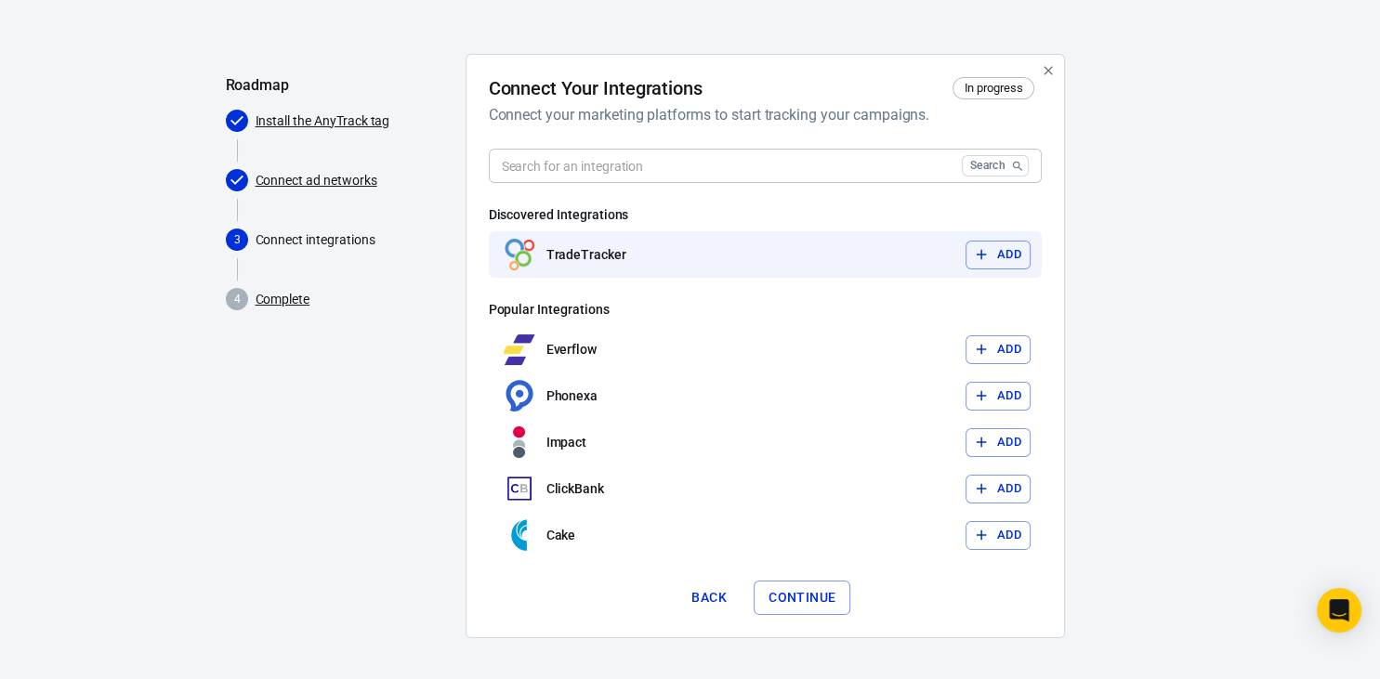
click at [992, 251] on button "Add" at bounding box center [998, 255] width 65 height 29
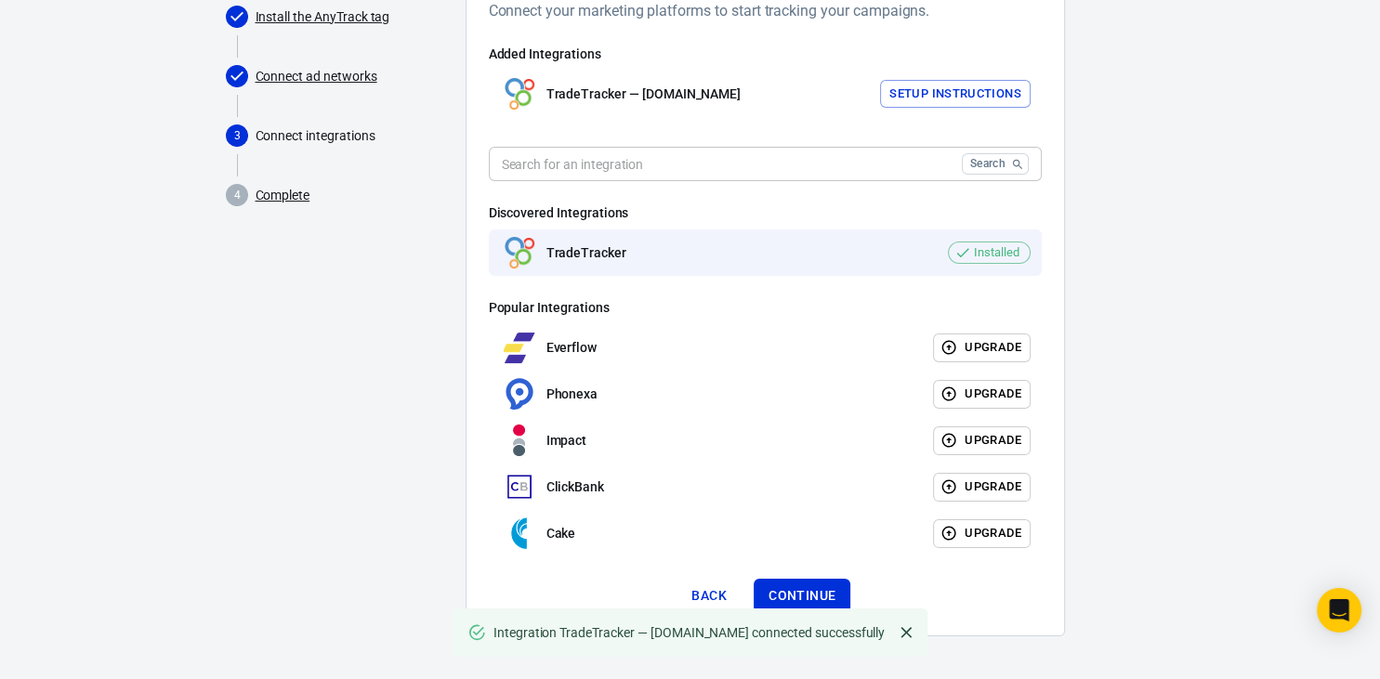
scroll to position [203, 0]
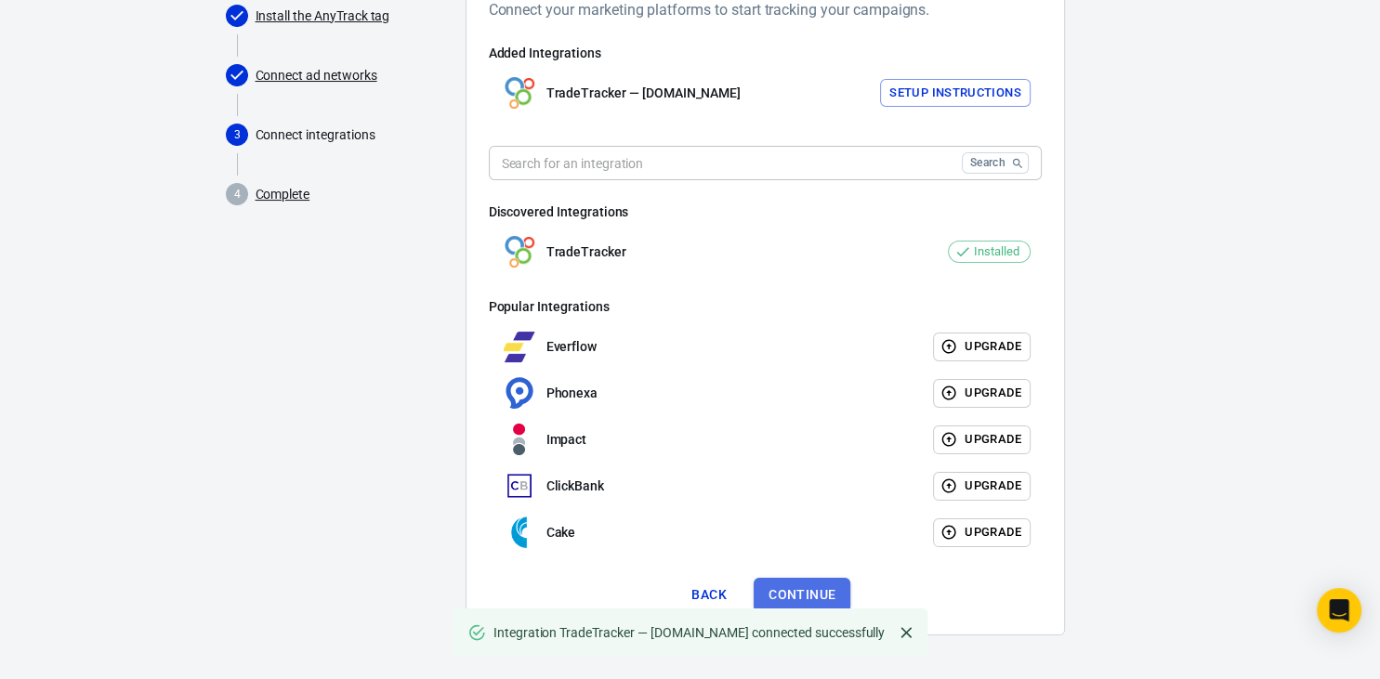
click at [804, 585] on button "Continue" at bounding box center [802, 595] width 97 height 34
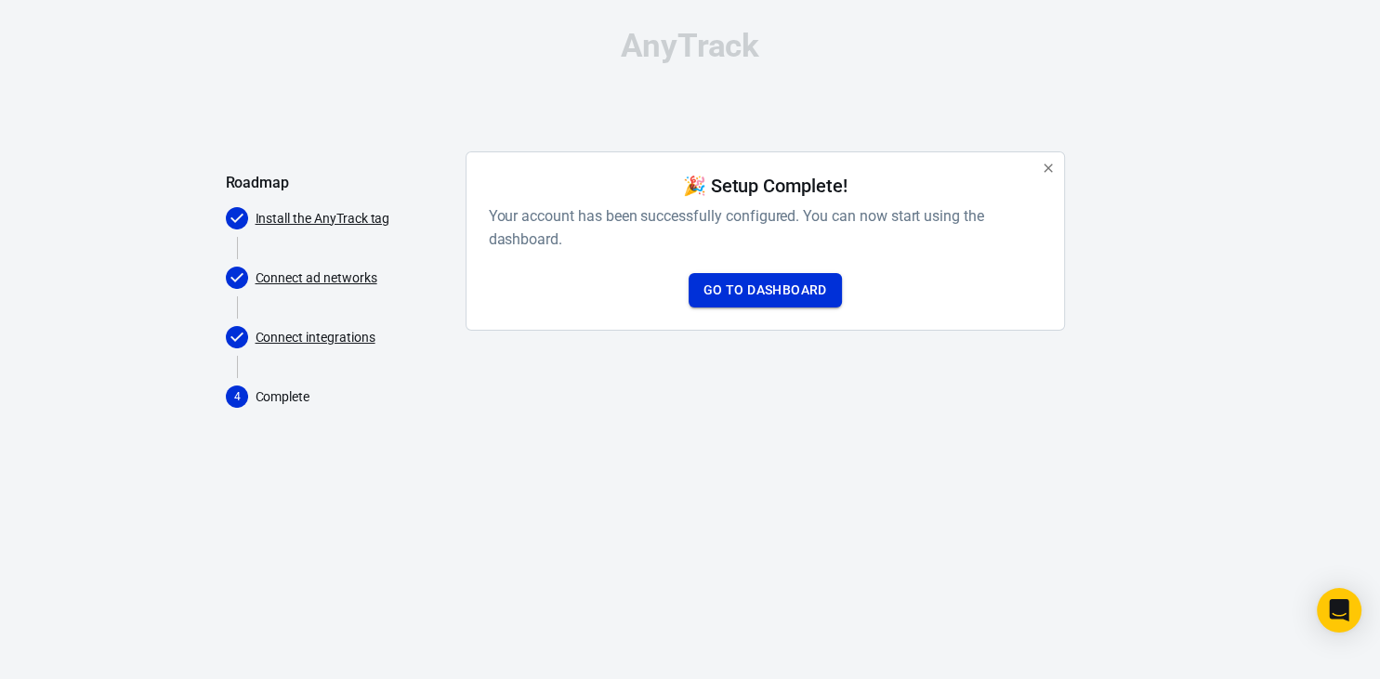
click at [764, 287] on link "Go to Dashboard" at bounding box center [765, 290] width 153 height 34
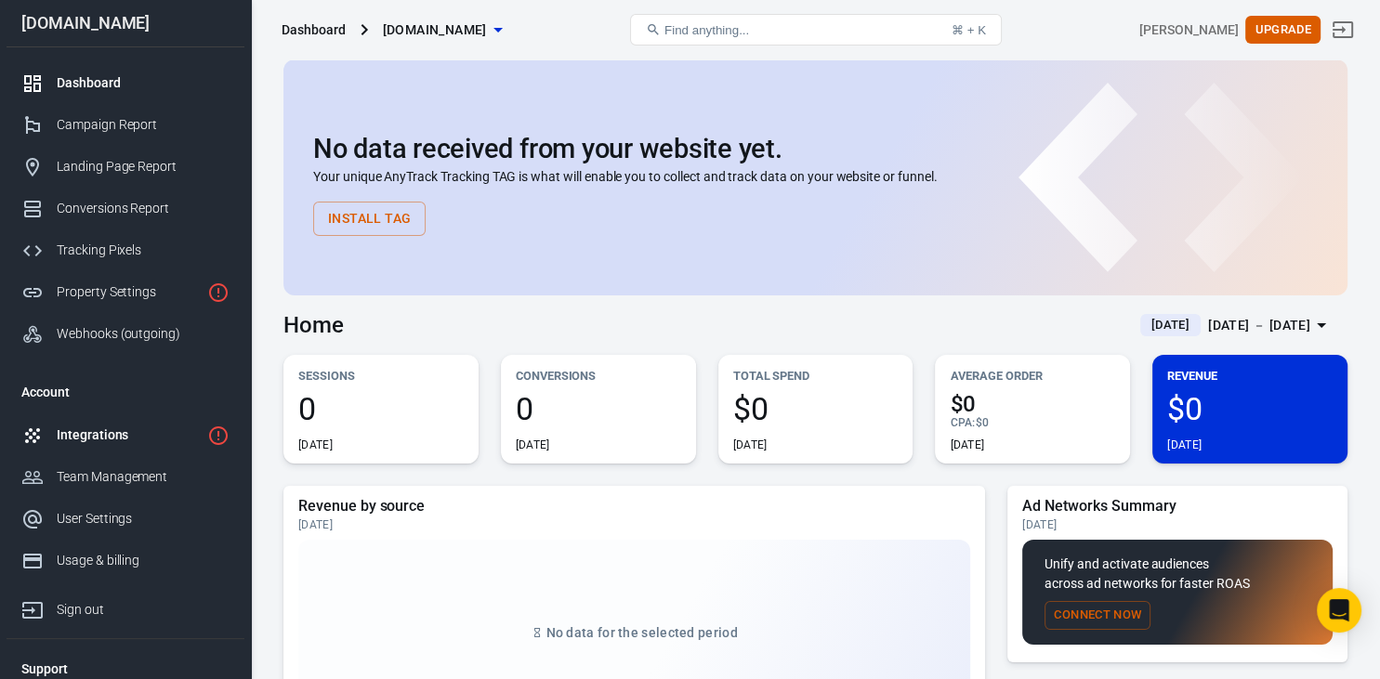
click at [95, 437] on div "Integrations" at bounding box center [128, 436] width 143 height 20
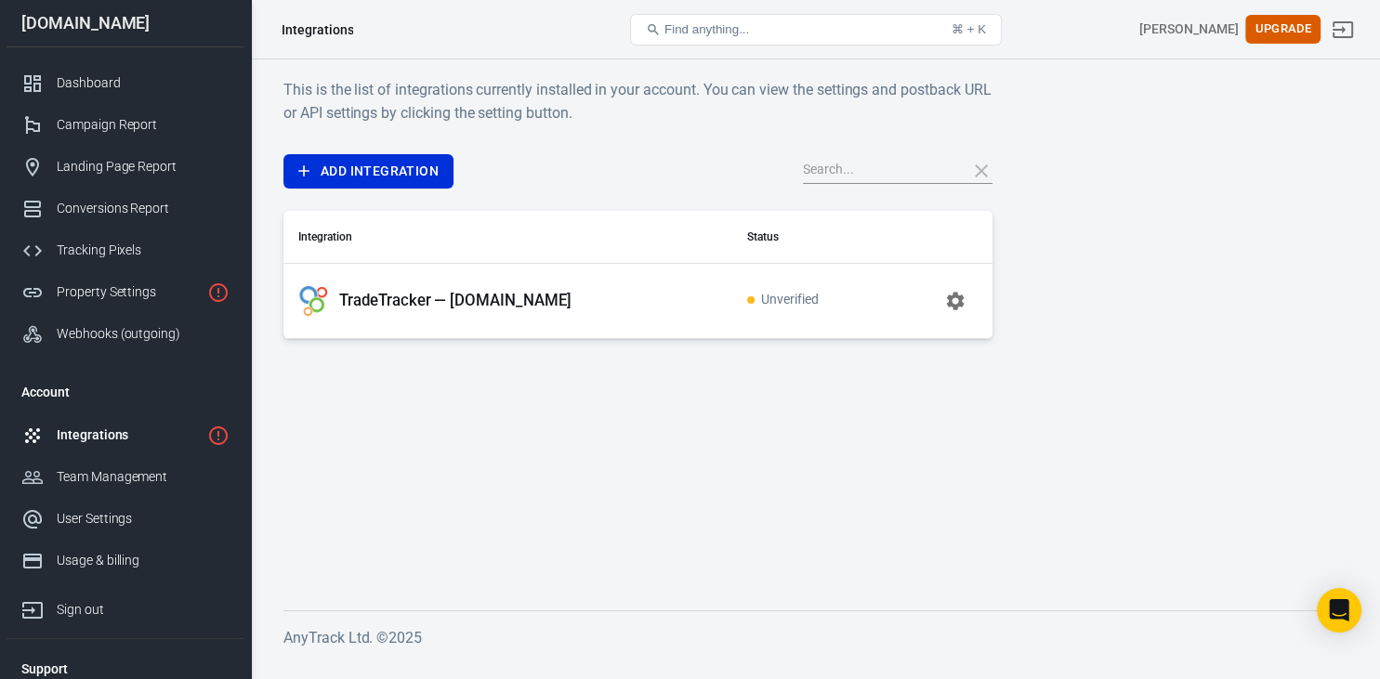
click at [961, 298] on icon "button" at bounding box center [955, 301] width 22 height 22
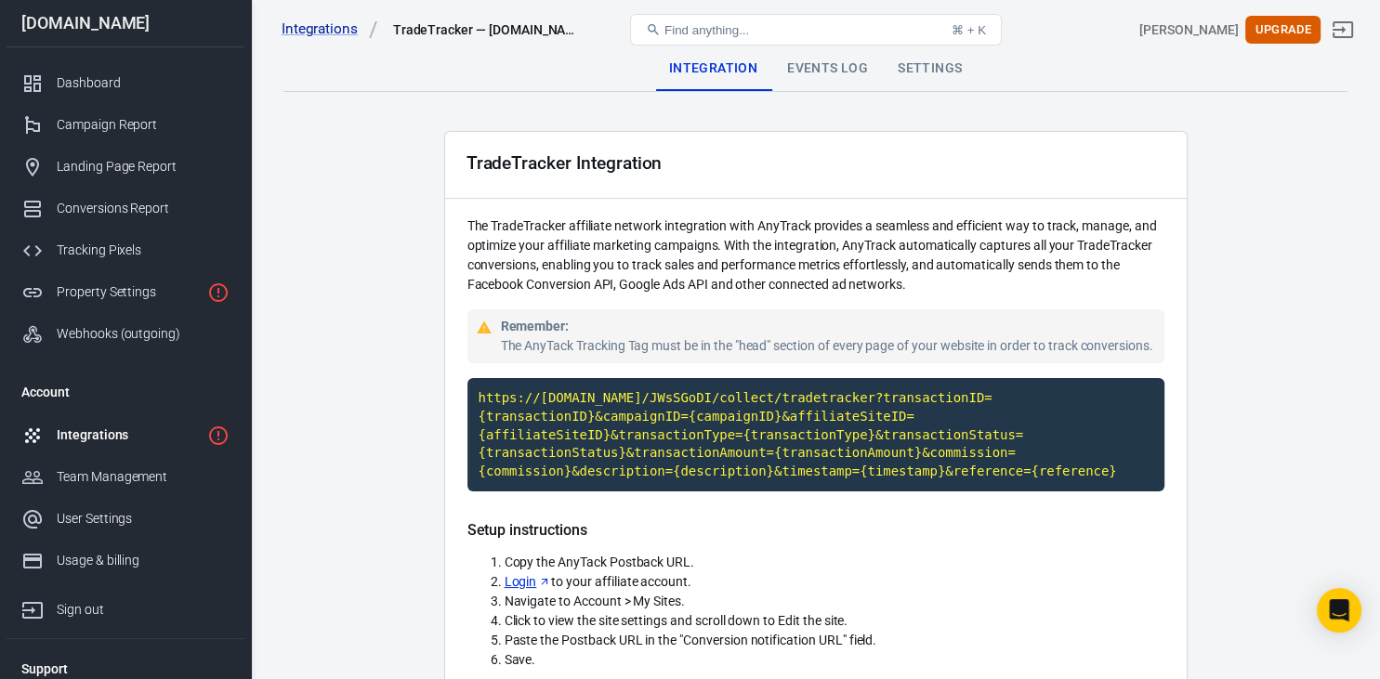
click at [802, 68] on div "Events Log" at bounding box center [827, 68] width 111 height 45
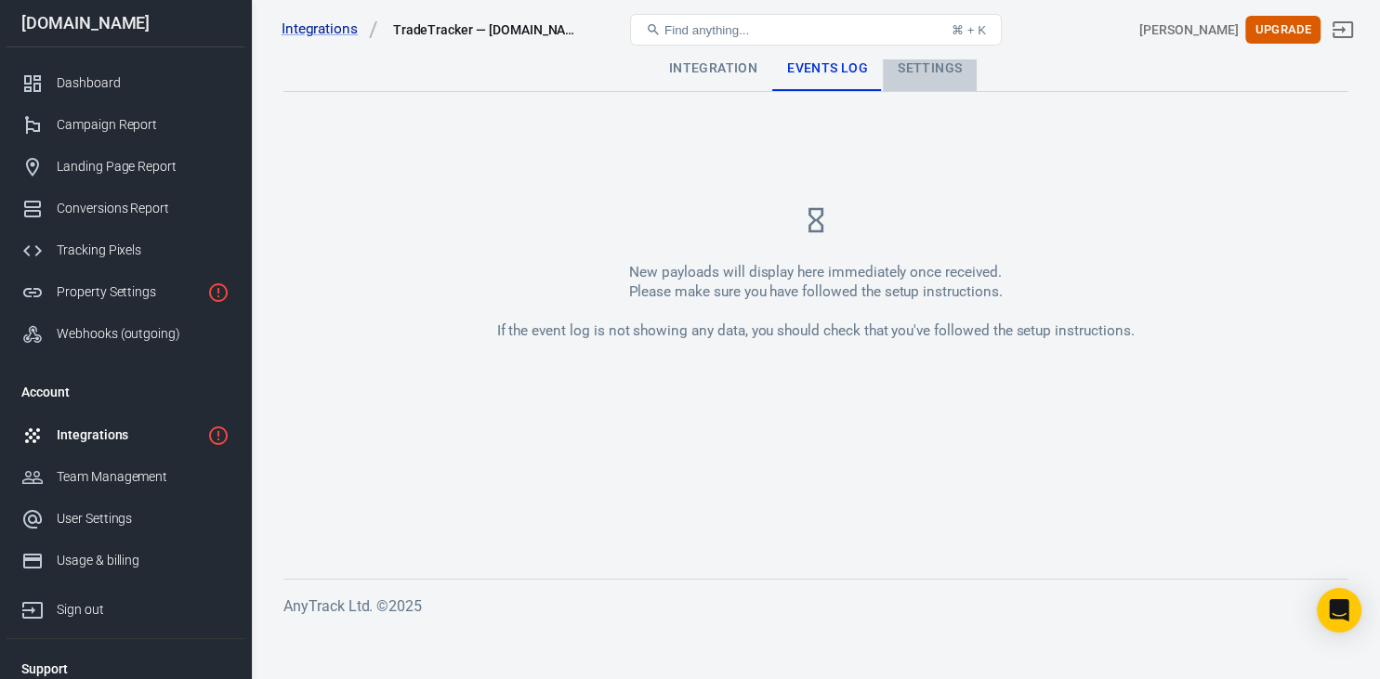
click at [921, 62] on div "Settings" at bounding box center [930, 68] width 94 height 45
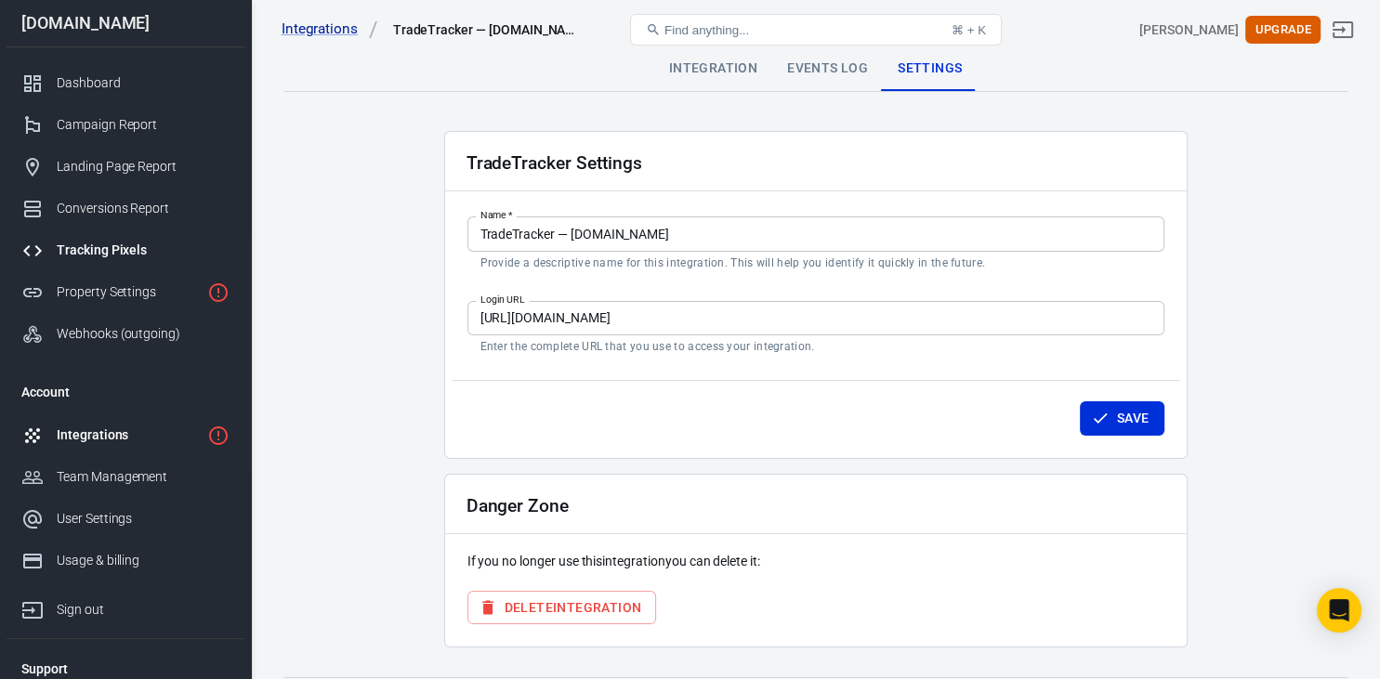
click at [116, 255] on div "Tracking Pixels" at bounding box center [143, 251] width 173 height 20
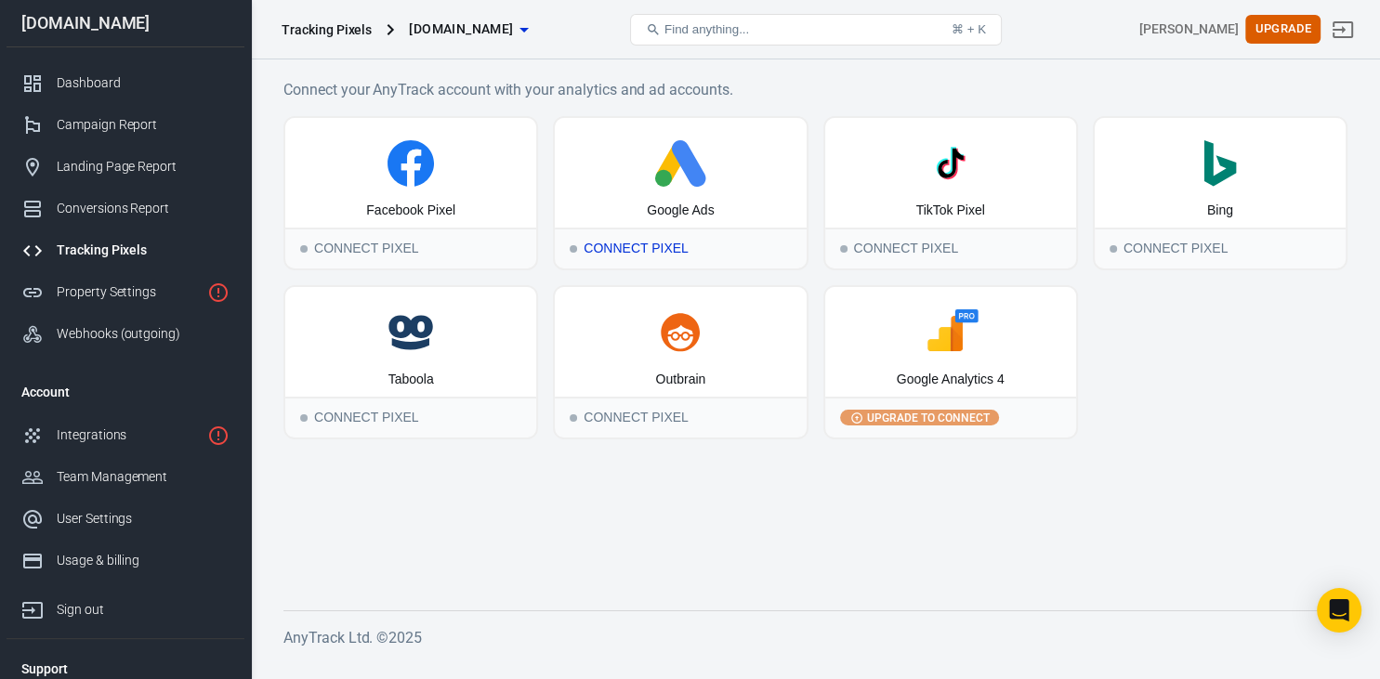
click at [685, 174] on icon at bounding box center [680, 163] width 236 height 46
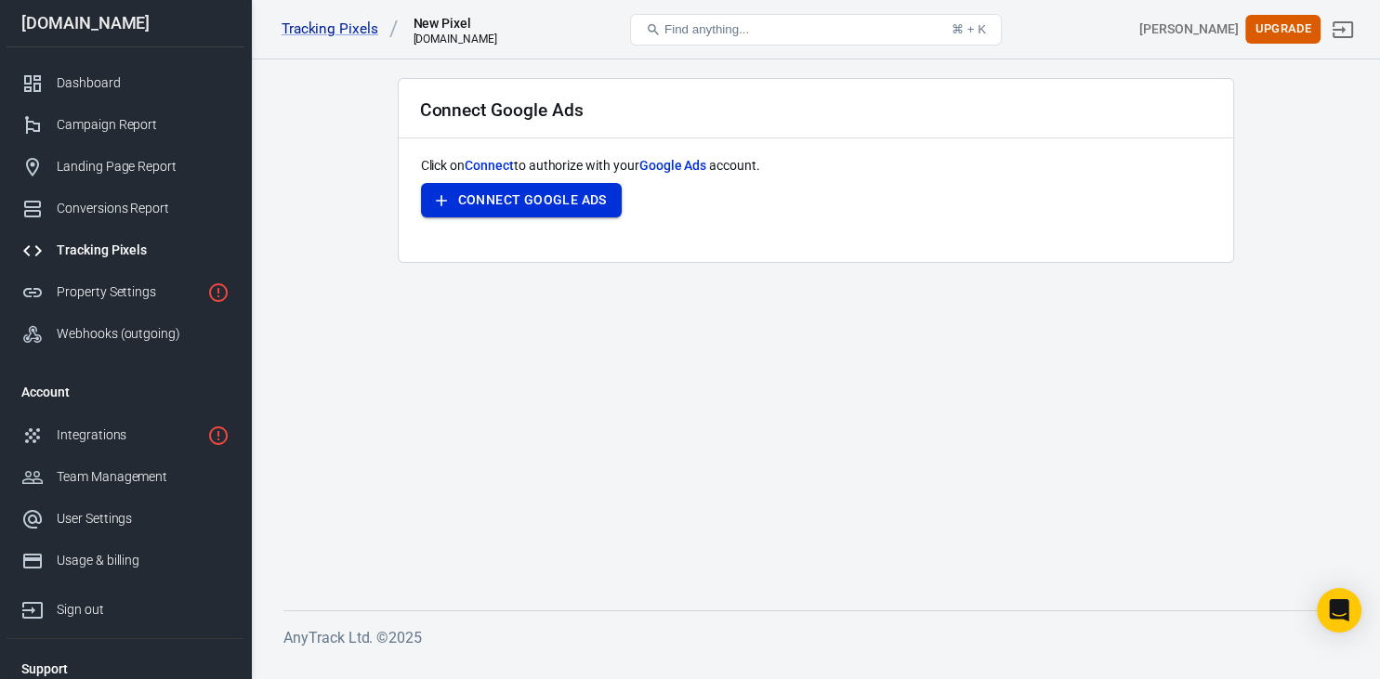
click at [530, 201] on button "Connect Google Ads" at bounding box center [521, 200] width 201 height 34
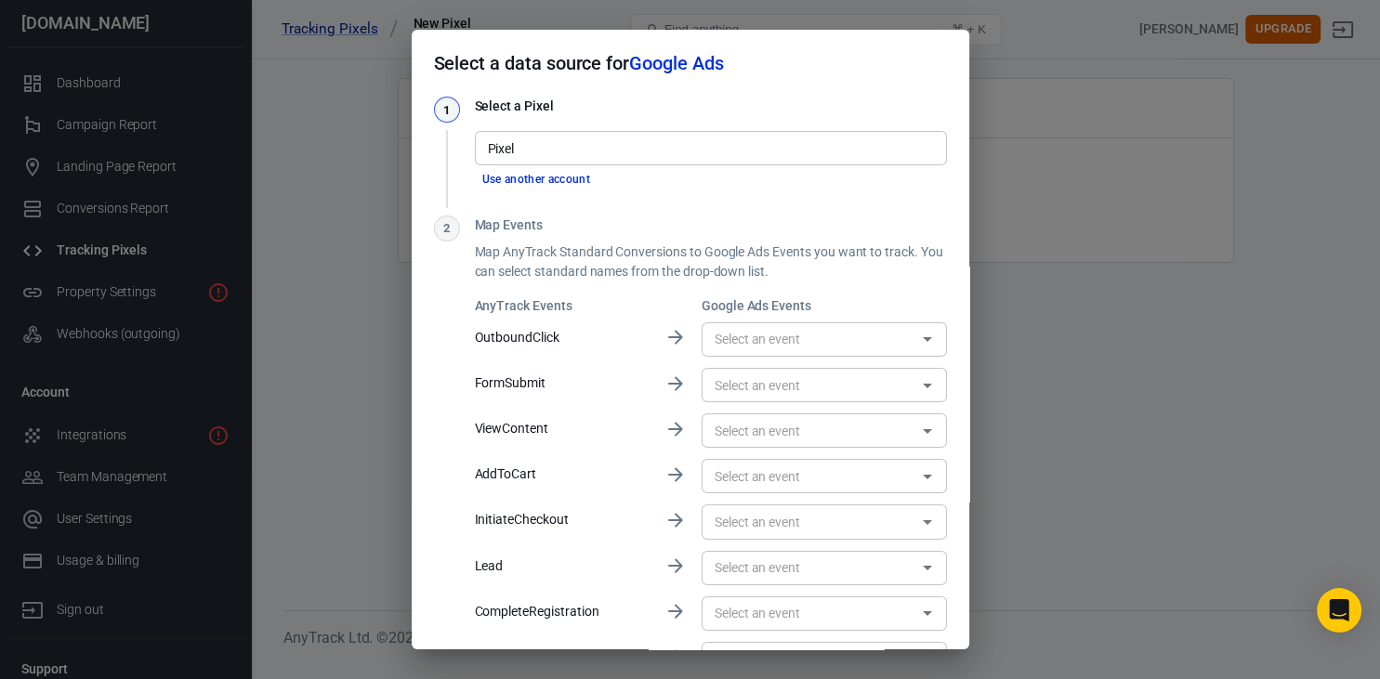
click at [645, 154] on input "Pixel" at bounding box center [709, 148] width 458 height 23
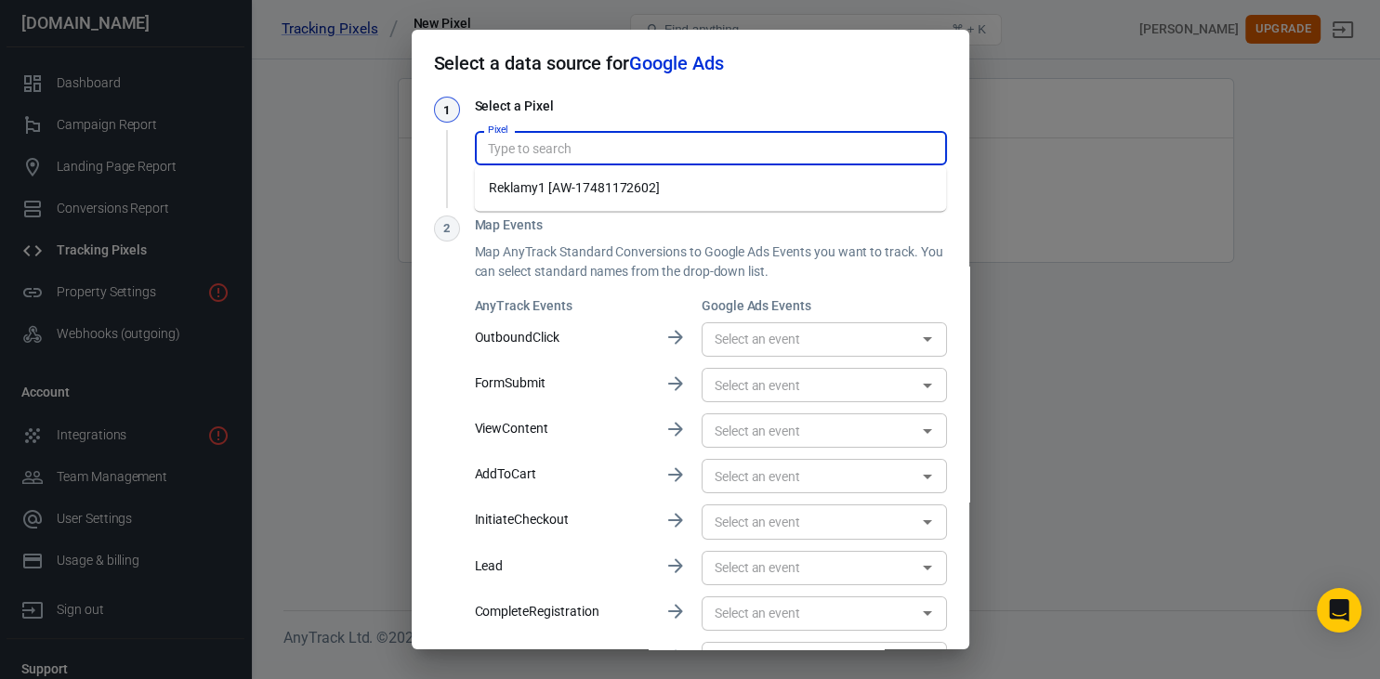
click at [656, 186] on li "Reklamy1 [AW-17481172602]" at bounding box center [710, 188] width 472 height 31
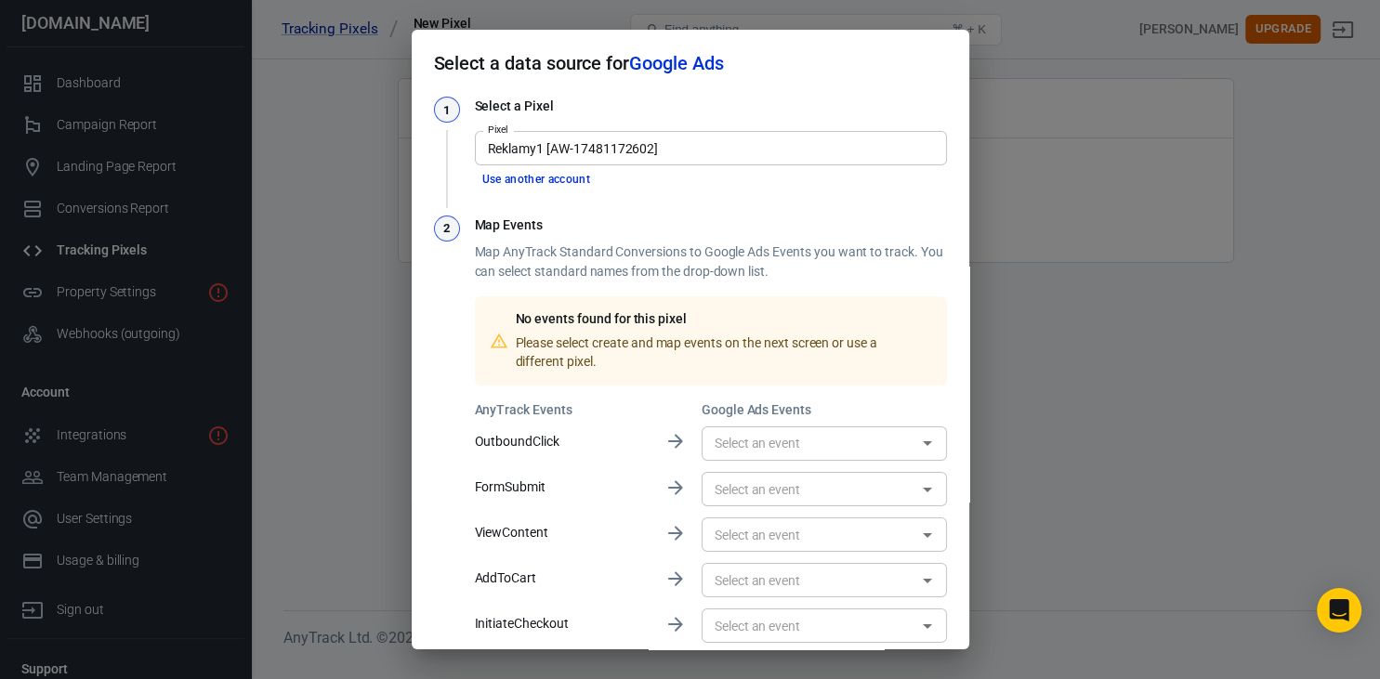
click at [682, 151] on input "Reklamy1 [AW-17481172602]" at bounding box center [709, 148] width 458 height 23
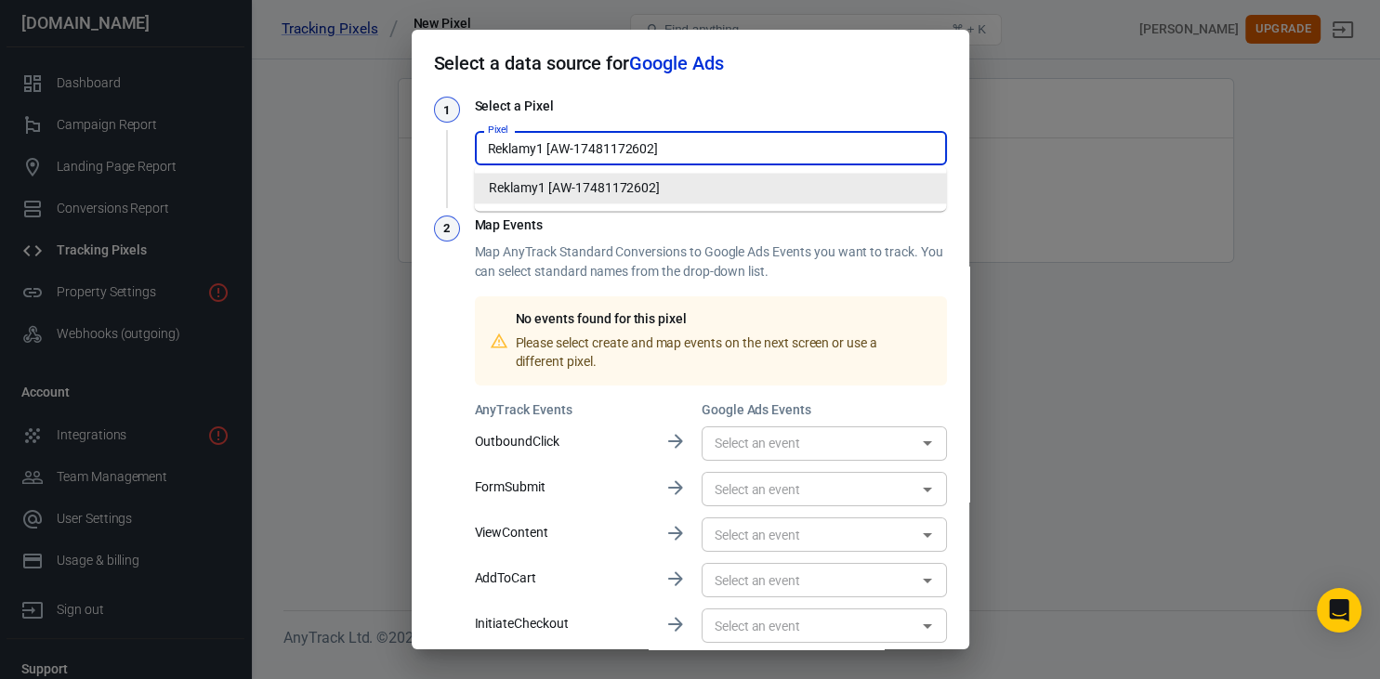
click at [679, 154] on input "Reklamy1 [AW-17481172602]" at bounding box center [709, 148] width 458 height 23
click at [679, 151] on input "Reklamy1 [AW-17481172602]" at bounding box center [709, 148] width 458 height 23
drag, startPoint x: 679, startPoint y: 151, endPoint x: 503, endPoint y: 139, distance: 177.0
click at [503, 139] on input "Reklamy1 [AW-17481172602]" at bounding box center [709, 148] width 458 height 23
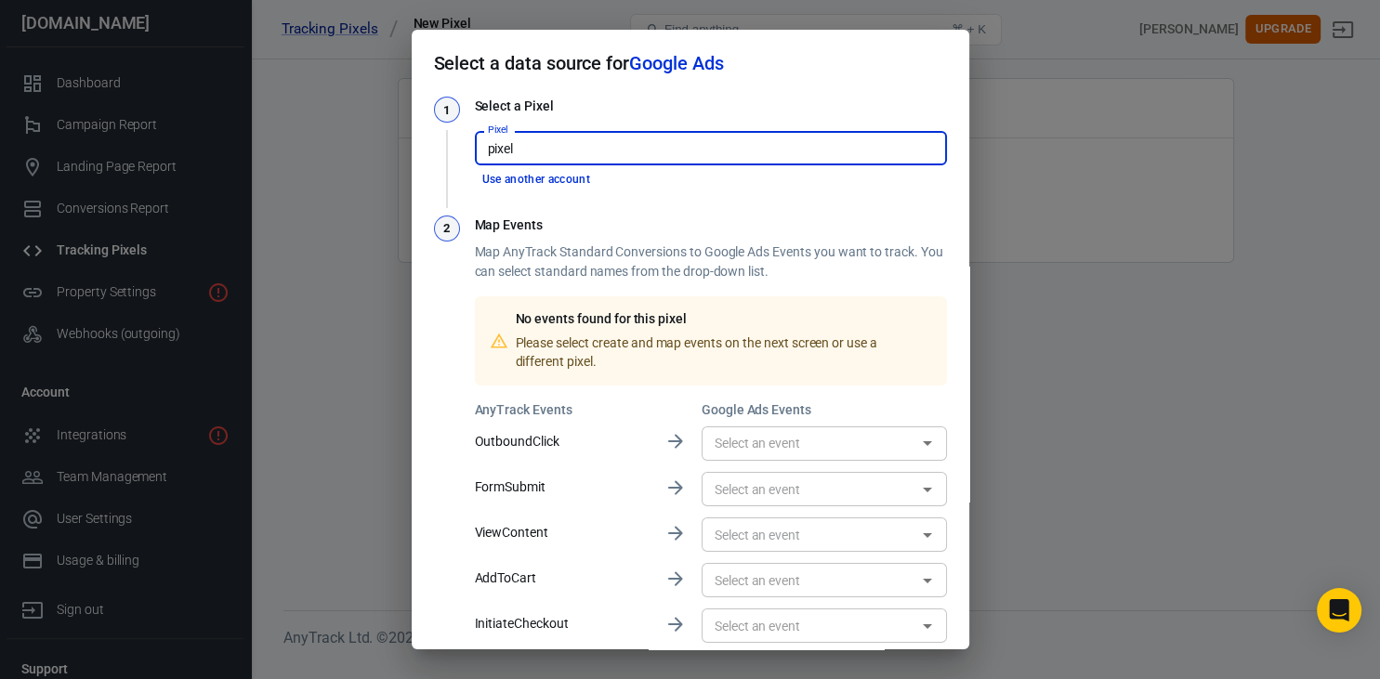
click at [756, 321] on div "No events found for this pixel" at bounding box center [720, 319] width 409 height 20
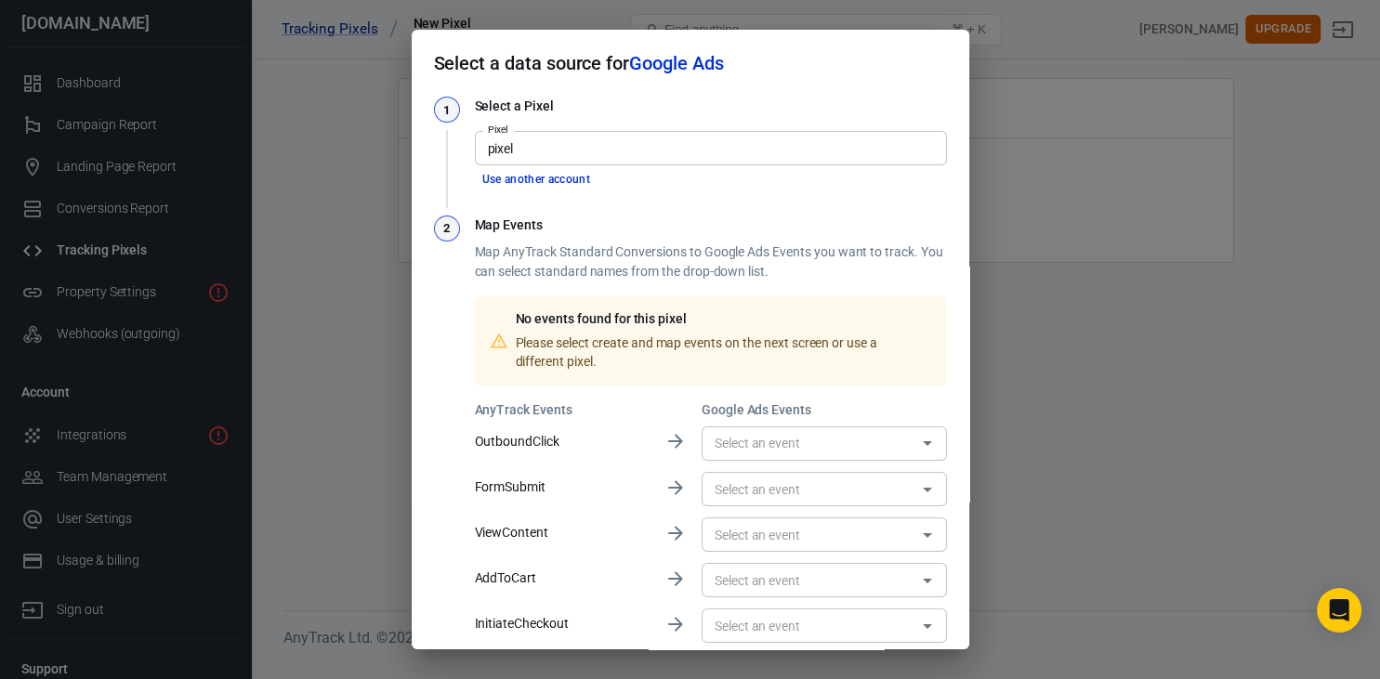
drag, startPoint x: 767, startPoint y: 444, endPoint x: 777, endPoint y: 445, distance: 10.3
click at [767, 445] on input "text" at bounding box center [809, 443] width 204 height 23
click at [905, 411] on h6 "Google Ads Events" at bounding box center [824, 410] width 245 height 19
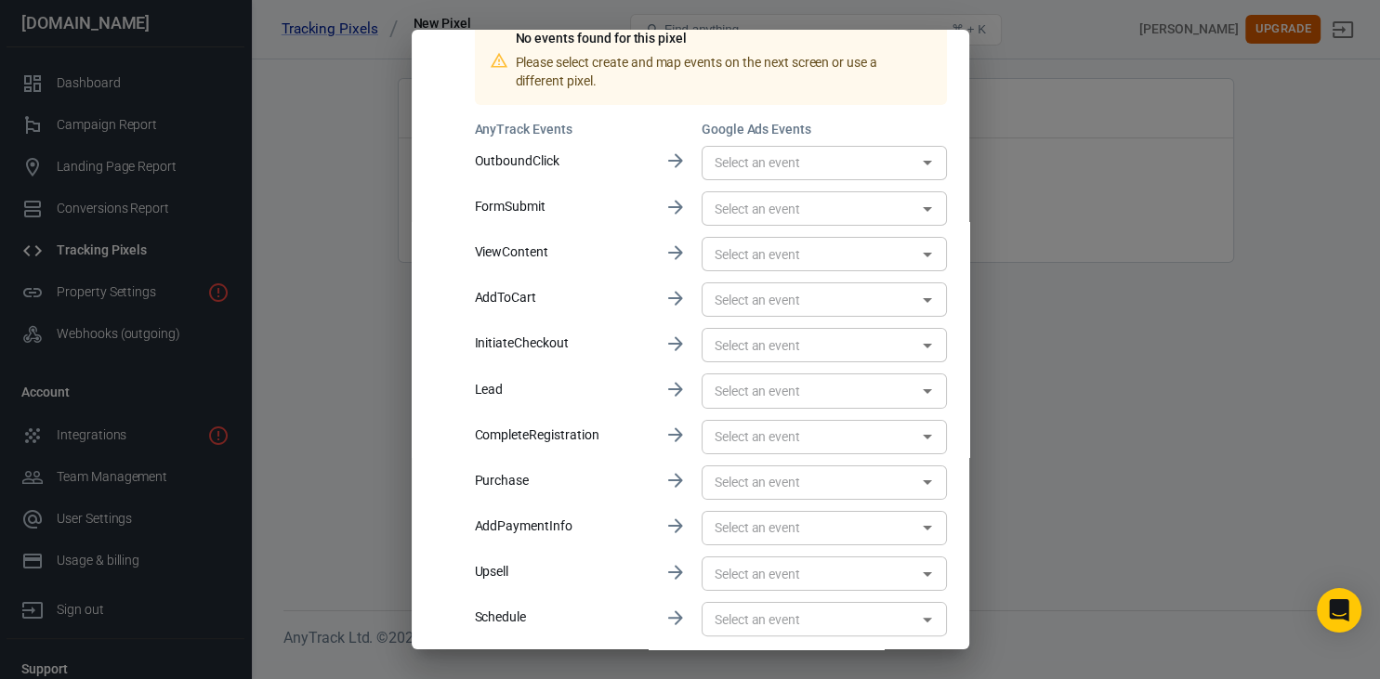
scroll to position [349, 0]
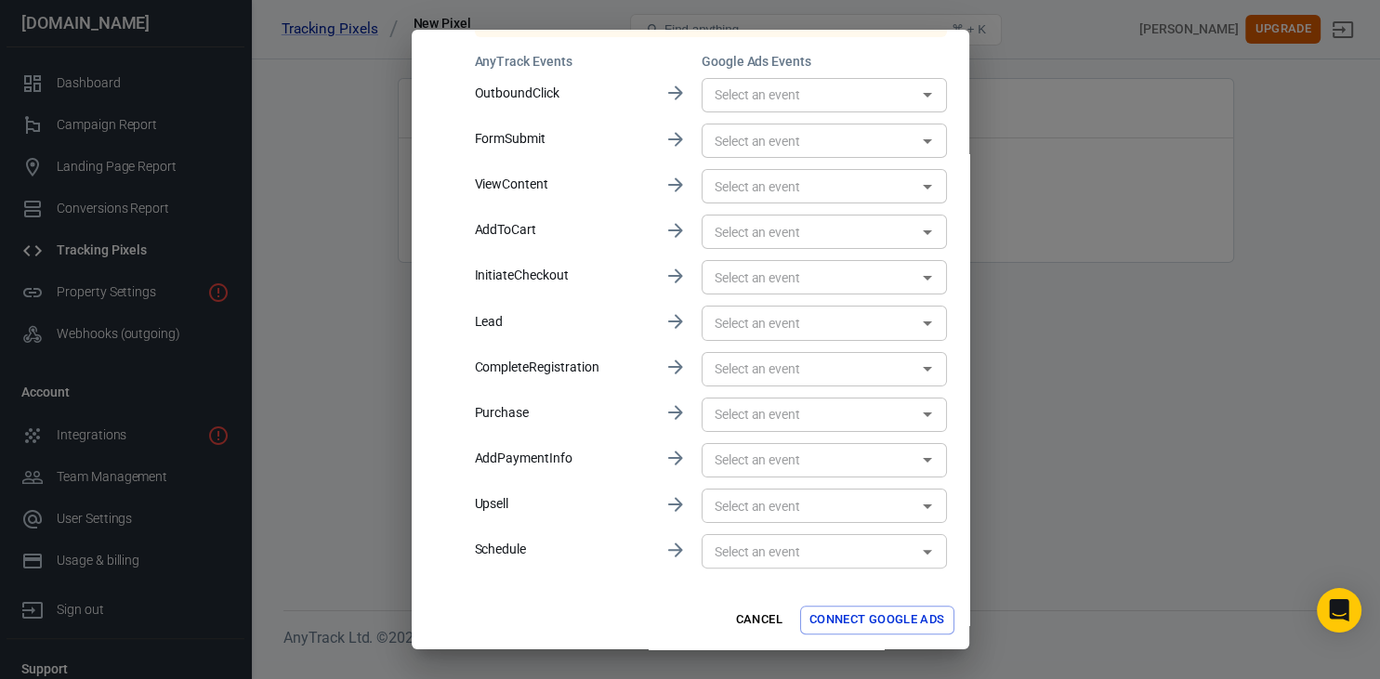
click at [941, 552] on div "​" at bounding box center [824, 551] width 245 height 34
click at [942, 552] on div "​" at bounding box center [824, 551] width 245 height 34
click at [876, 617] on button "Connect Google Ads" at bounding box center [877, 620] width 154 height 29
type input "Reklamy1 [AW-17481172602]"
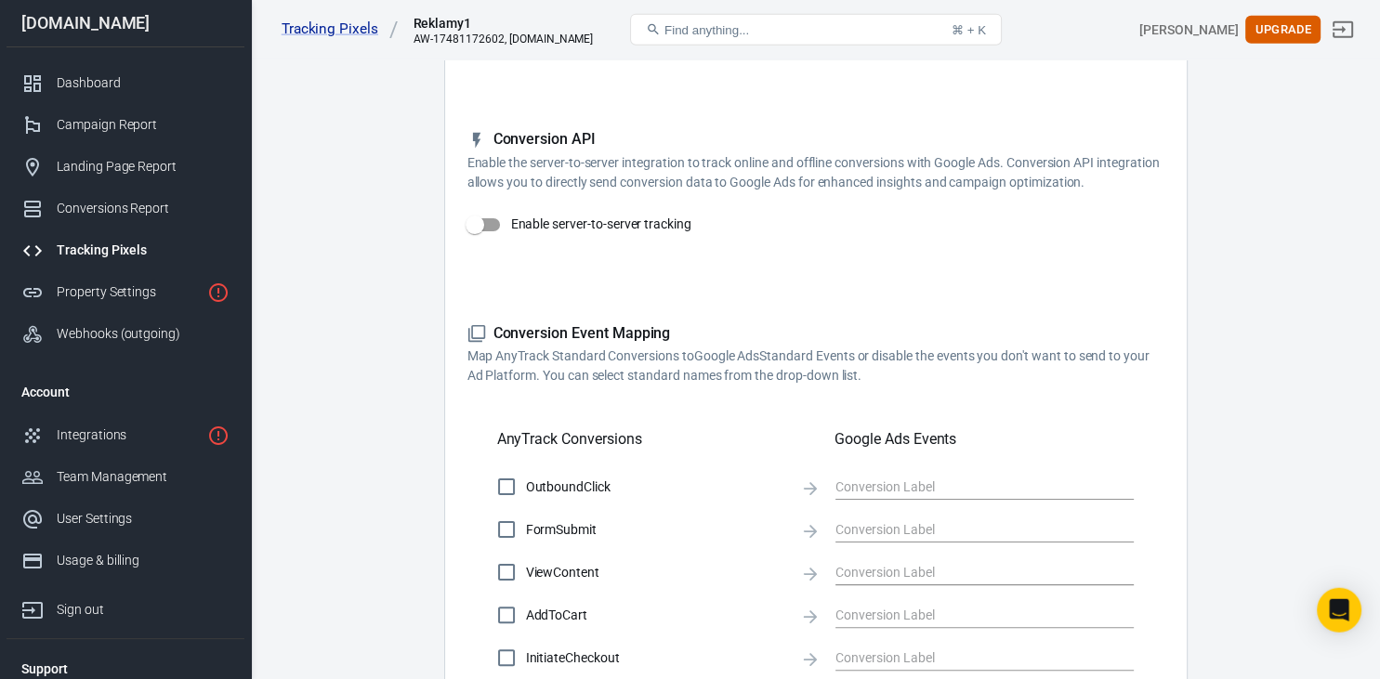
scroll to position [491, 0]
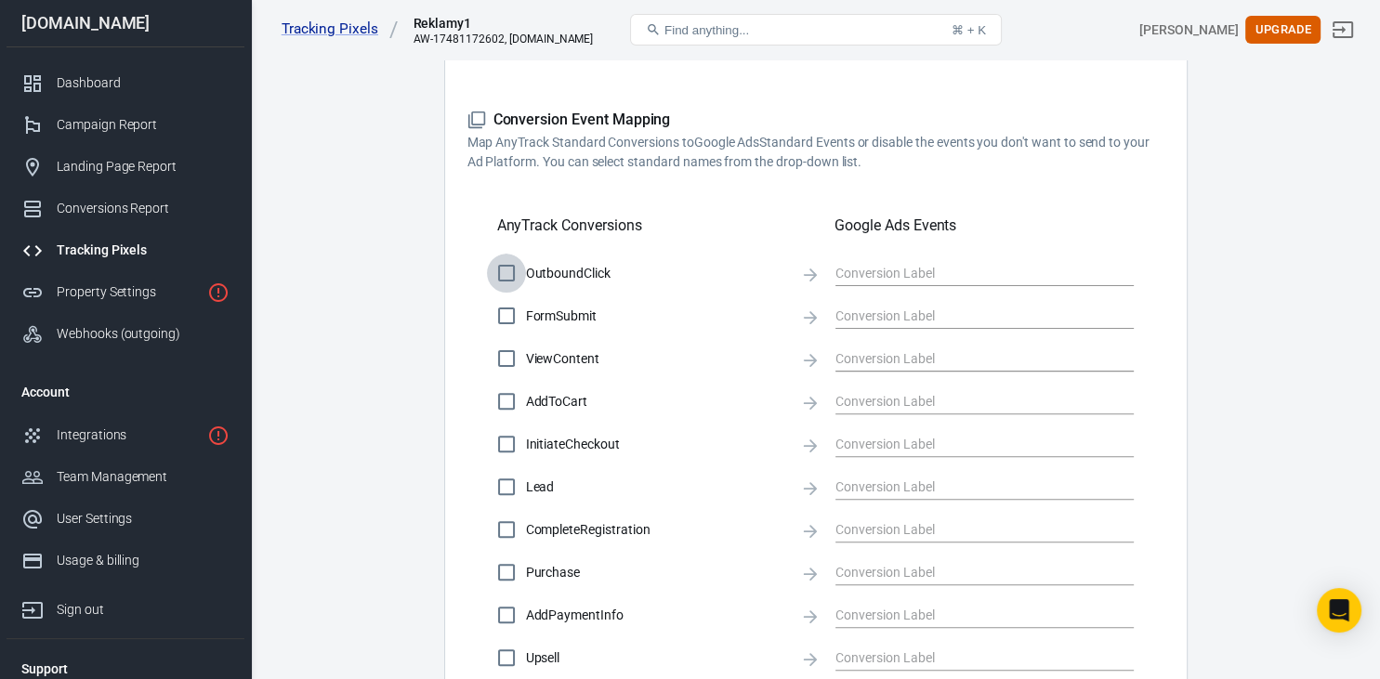
click at [504, 275] on input "OutboundClick" at bounding box center [506, 273] width 39 height 39
checkbox input "true"
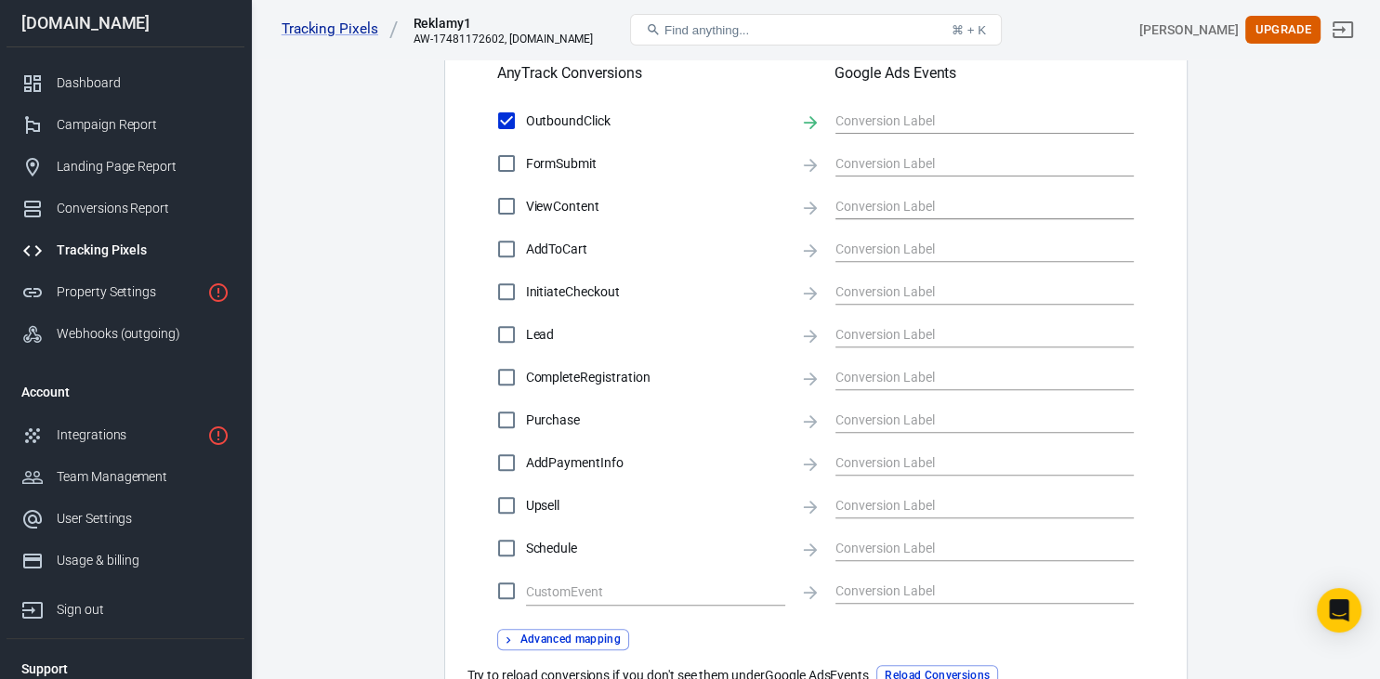
scroll to position [687, 0]
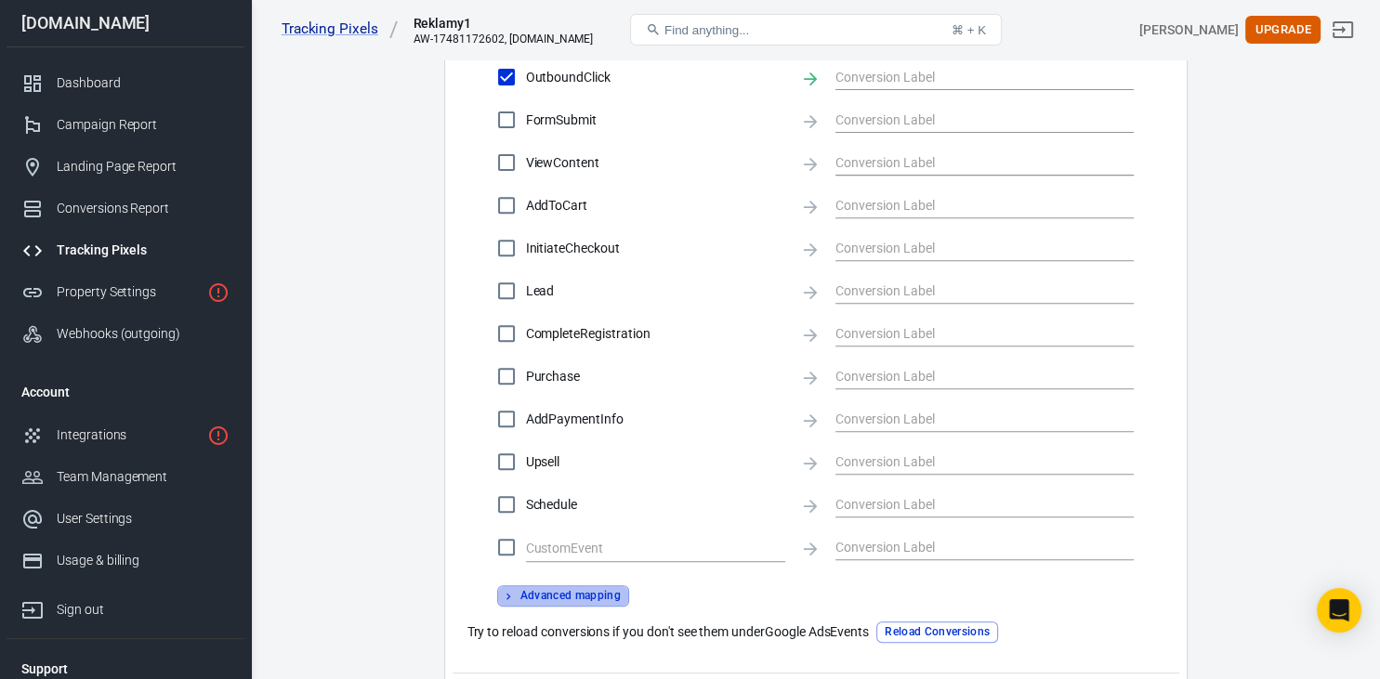
click at [504, 600] on icon "button" at bounding box center [508, 596] width 13 height 13
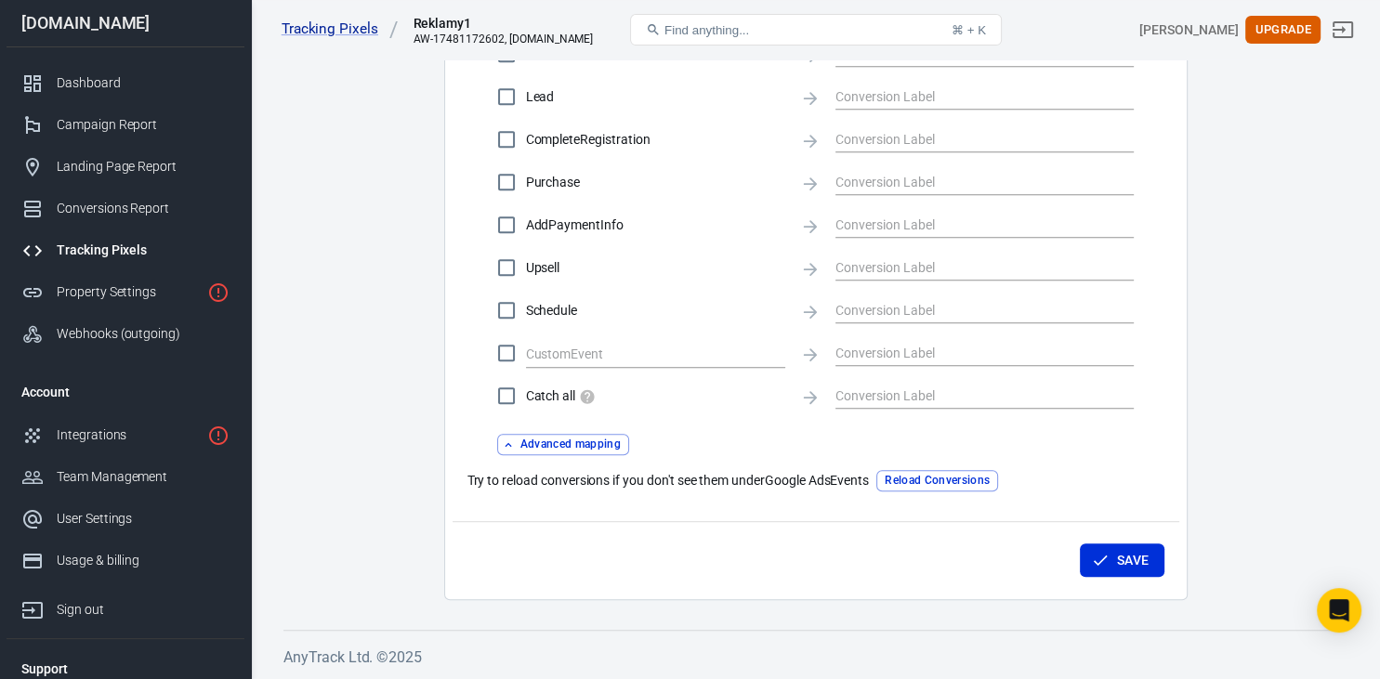
scroll to position [881, 0]
click at [508, 446] on icon "button" at bounding box center [508, 445] width 13 height 13
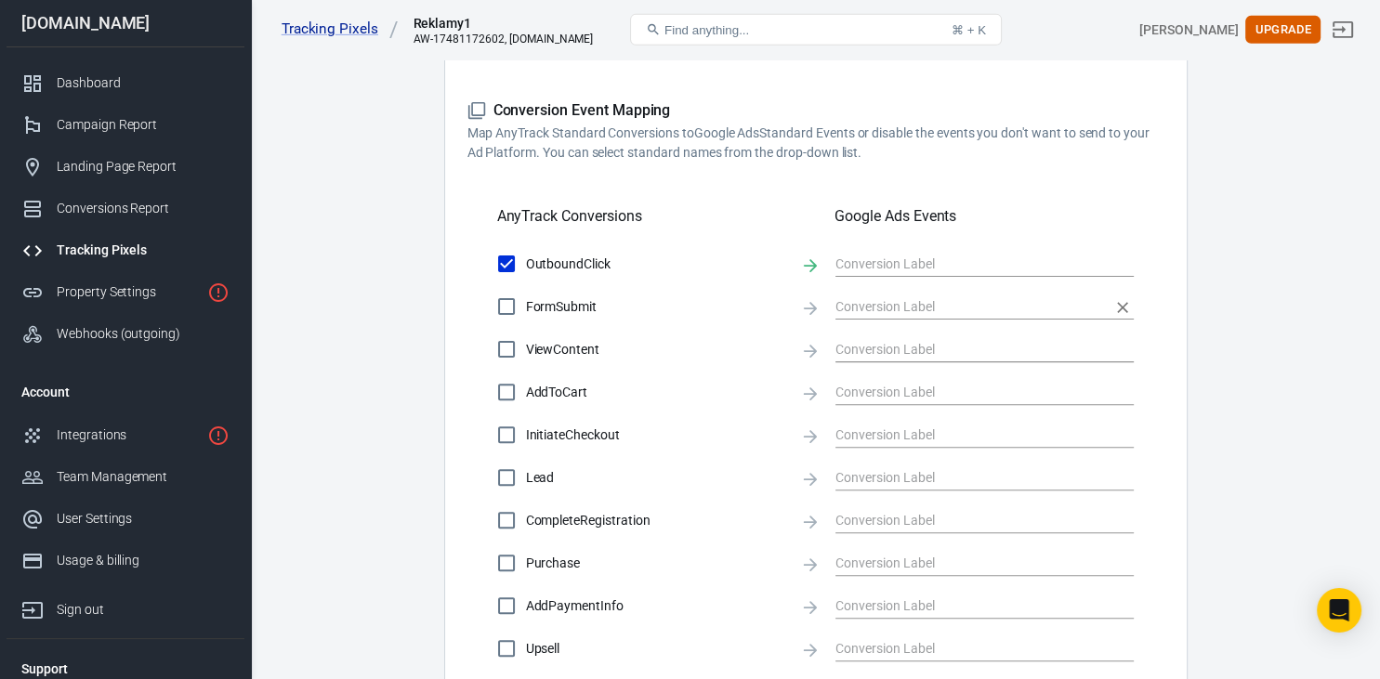
scroll to position [491, 0]
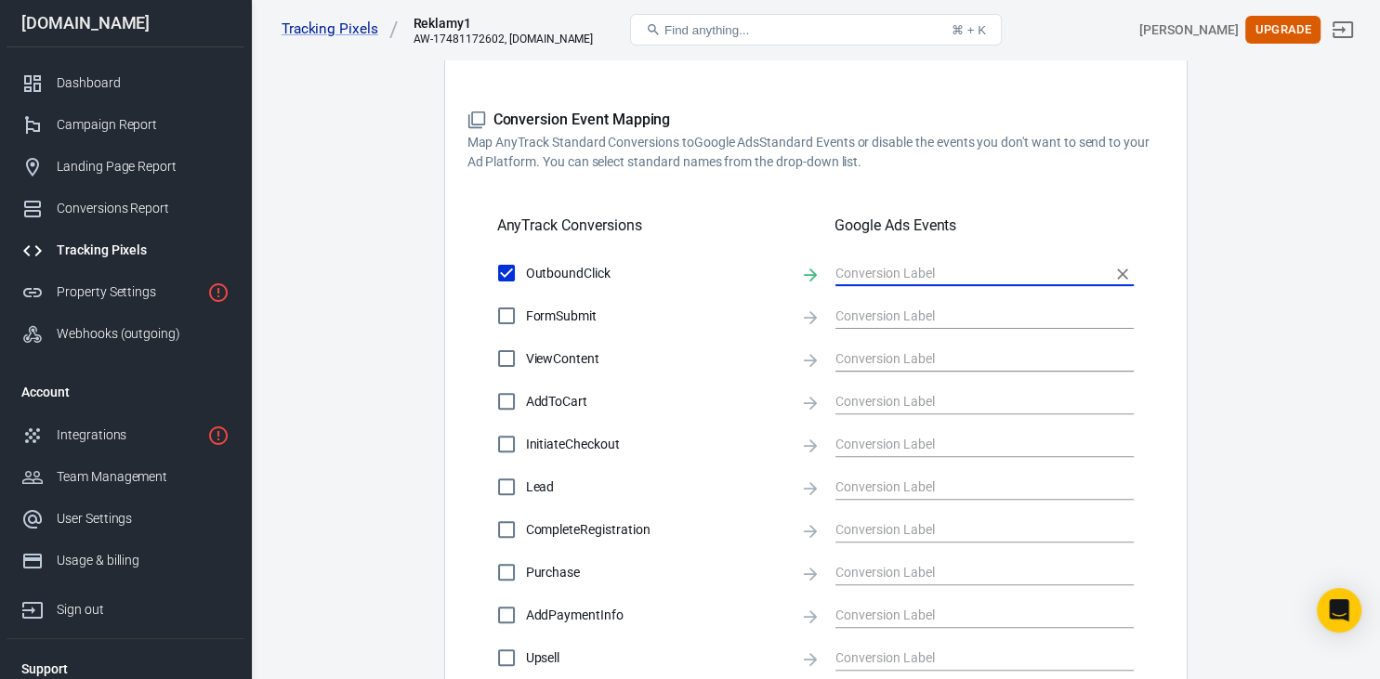
click at [930, 266] on input "text" at bounding box center [970, 272] width 270 height 23
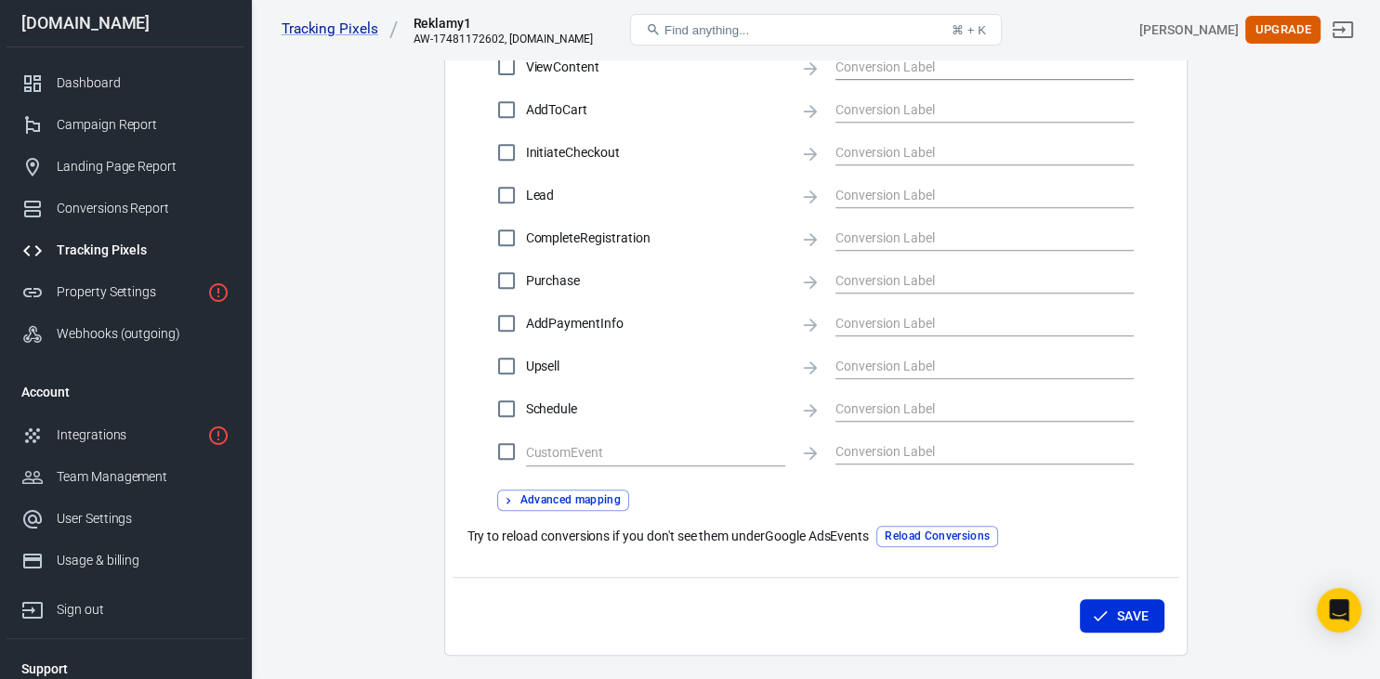
scroll to position [784, 0]
click at [517, 455] on input "checkbox" at bounding box center [506, 449] width 39 height 39
click at [576, 457] on input "text" at bounding box center [641, 451] width 231 height 23
click at [508, 496] on icon "button" at bounding box center [508, 499] width 13 height 13
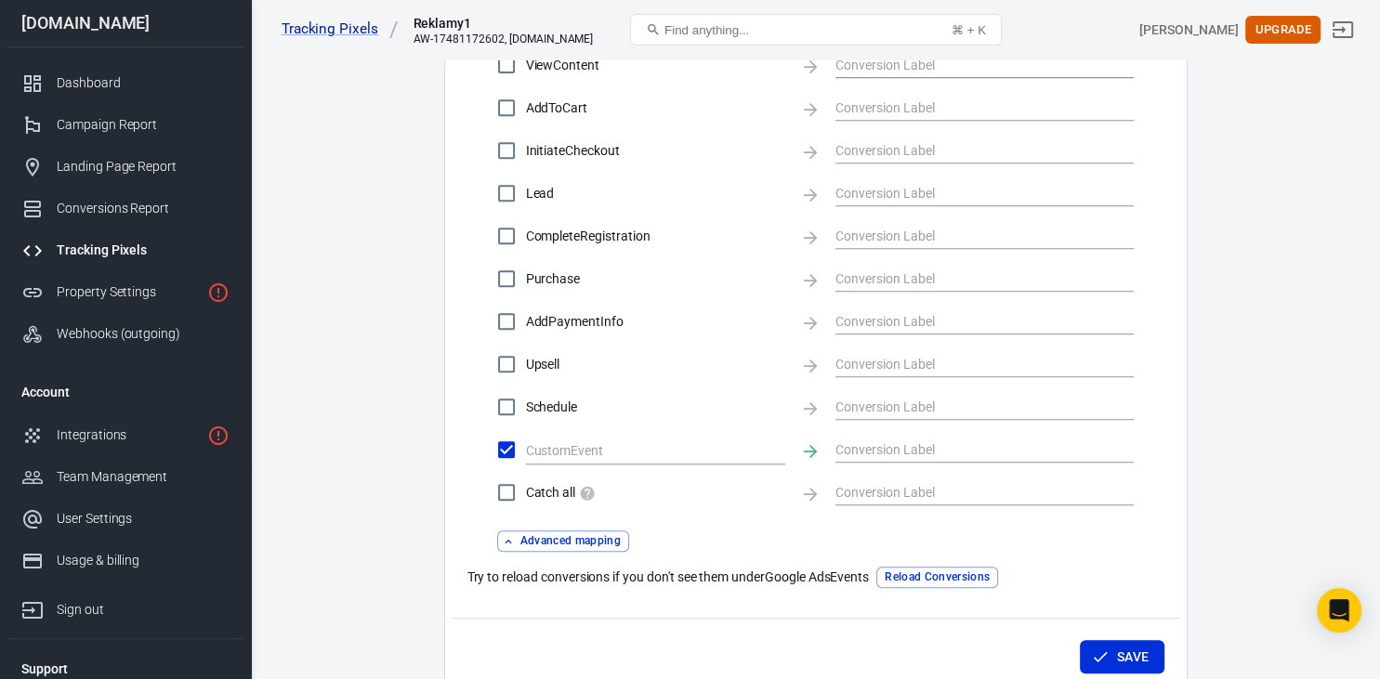
click at [511, 450] on input "checkbox" at bounding box center [506, 449] width 39 height 39
checkbox input "false"
click at [504, 496] on input "Catch all" at bounding box center [506, 492] width 39 height 39
checkbox input "true"
click at [860, 493] on input "text" at bounding box center [970, 491] width 270 height 23
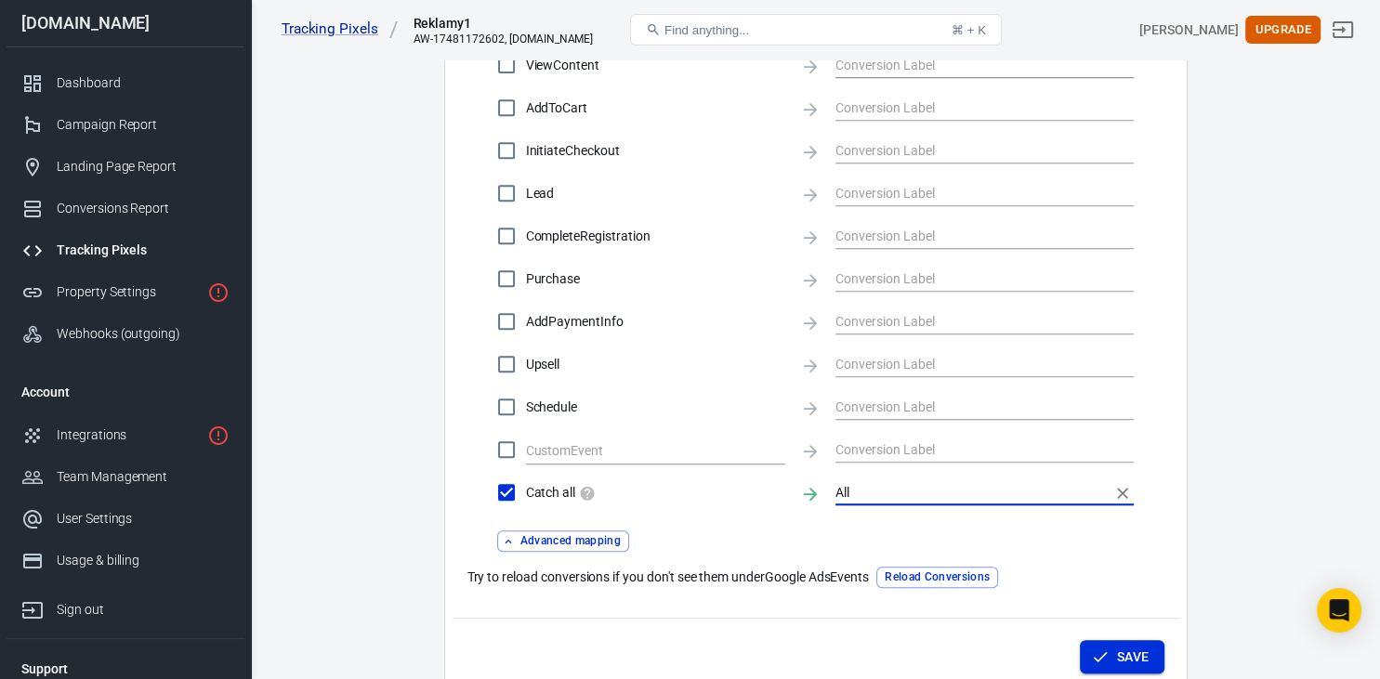
type input "All"
click at [1128, 653] on button "Save" at bounding box center [1122, 657] width 85 height 34
click at [108, 292] on div "Property Settings" at bounding box center [128, 293] width 143 height 20
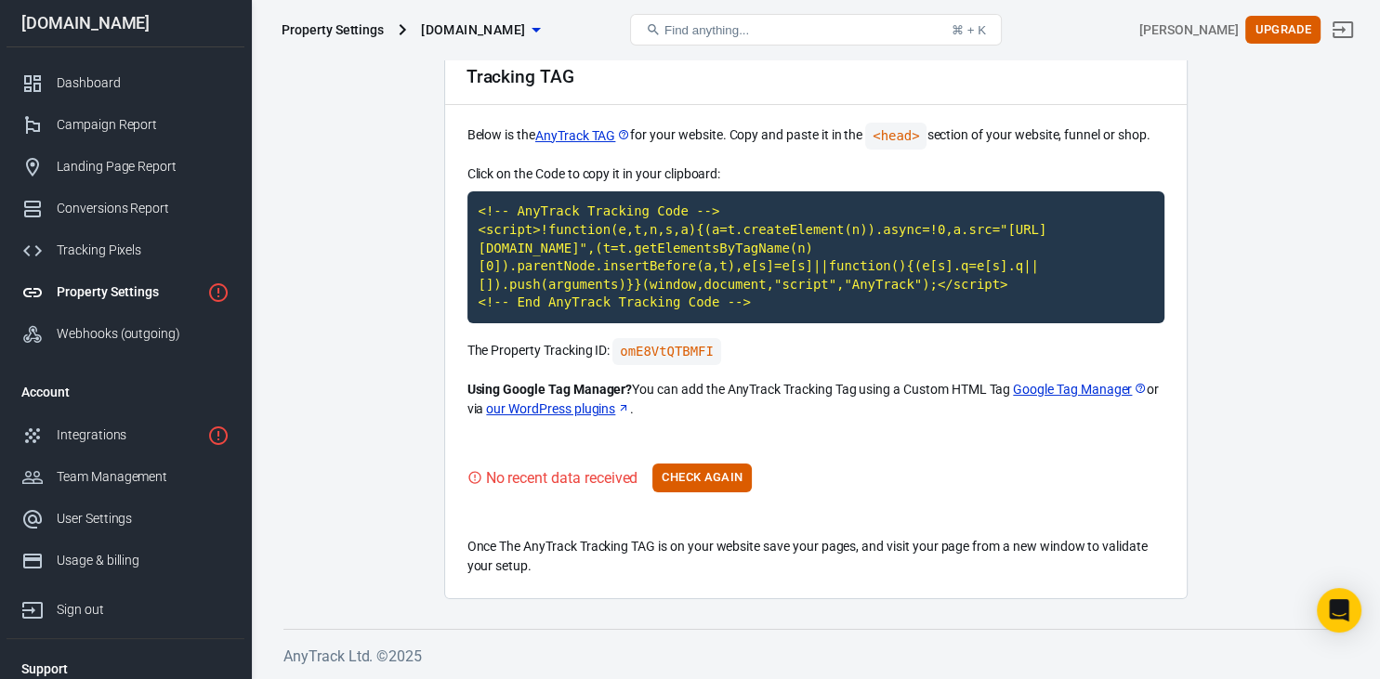
scroll to position [85, 0]
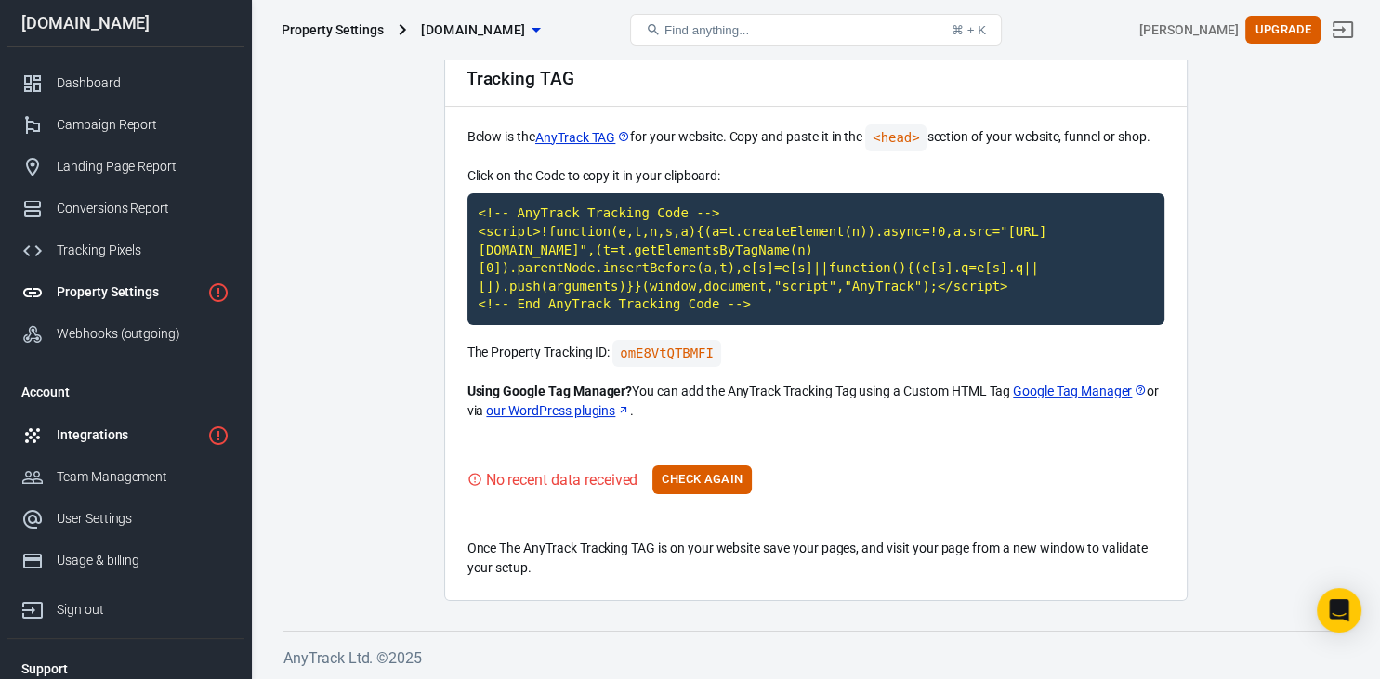
click at [103, 434] on div "Integrations" at bounding box center [128, 436] width 143 height 20
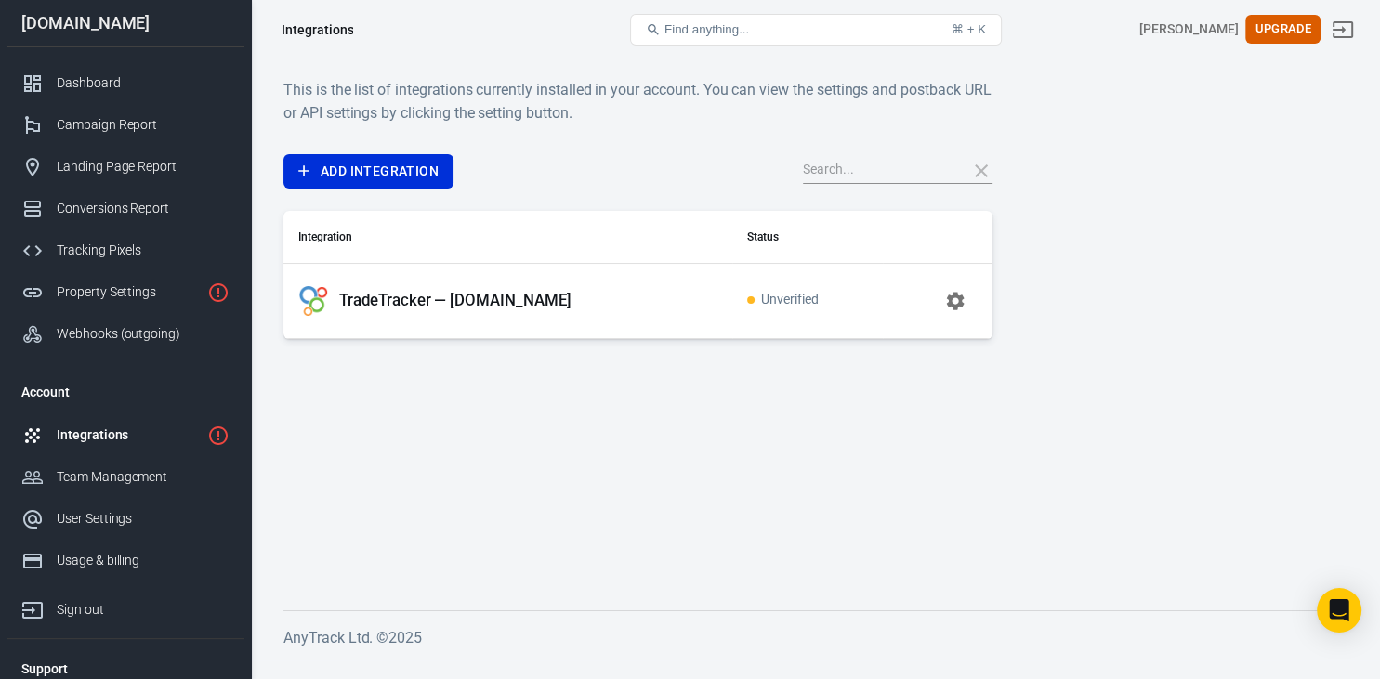
click at [950, 299] on icon "button" at bounding box center [956, 301] width 18 height 18
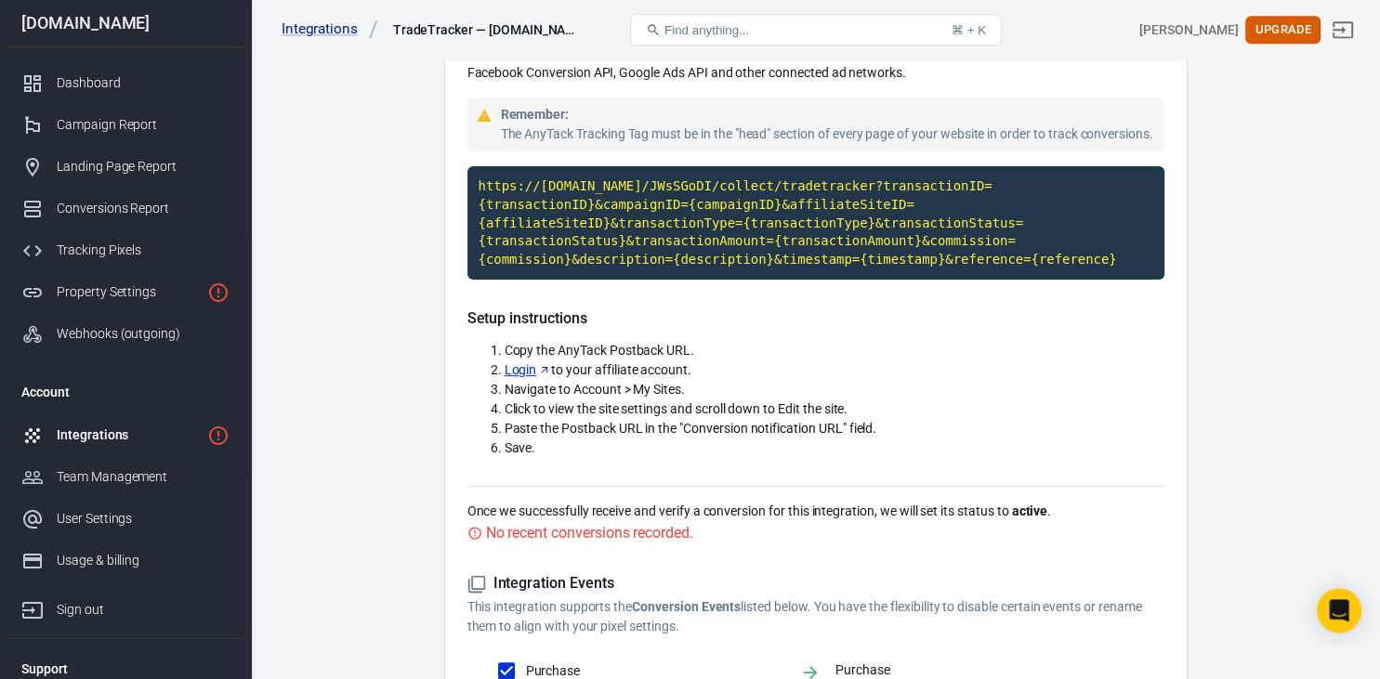
scroll to position [168, 0]
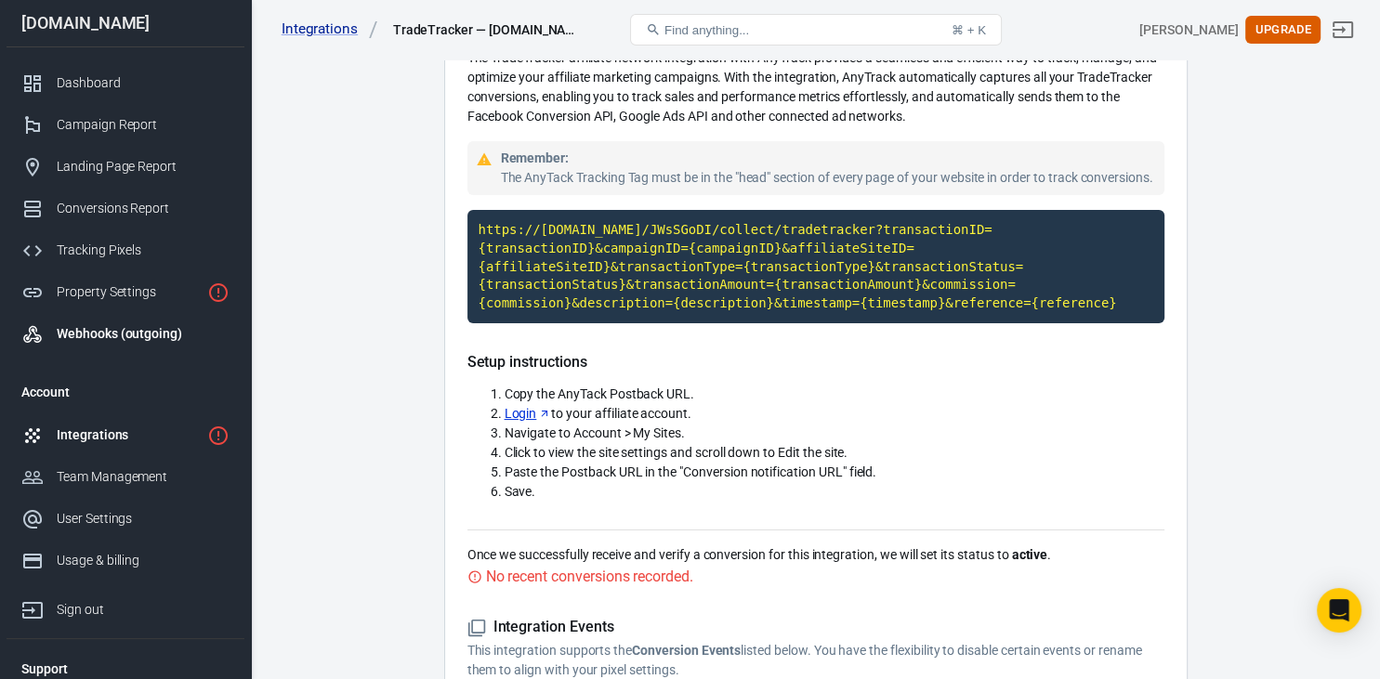
click at [128, 333] on div "Webhooks (outgoing)" at bounding box center [143, 334] width 173 height 20
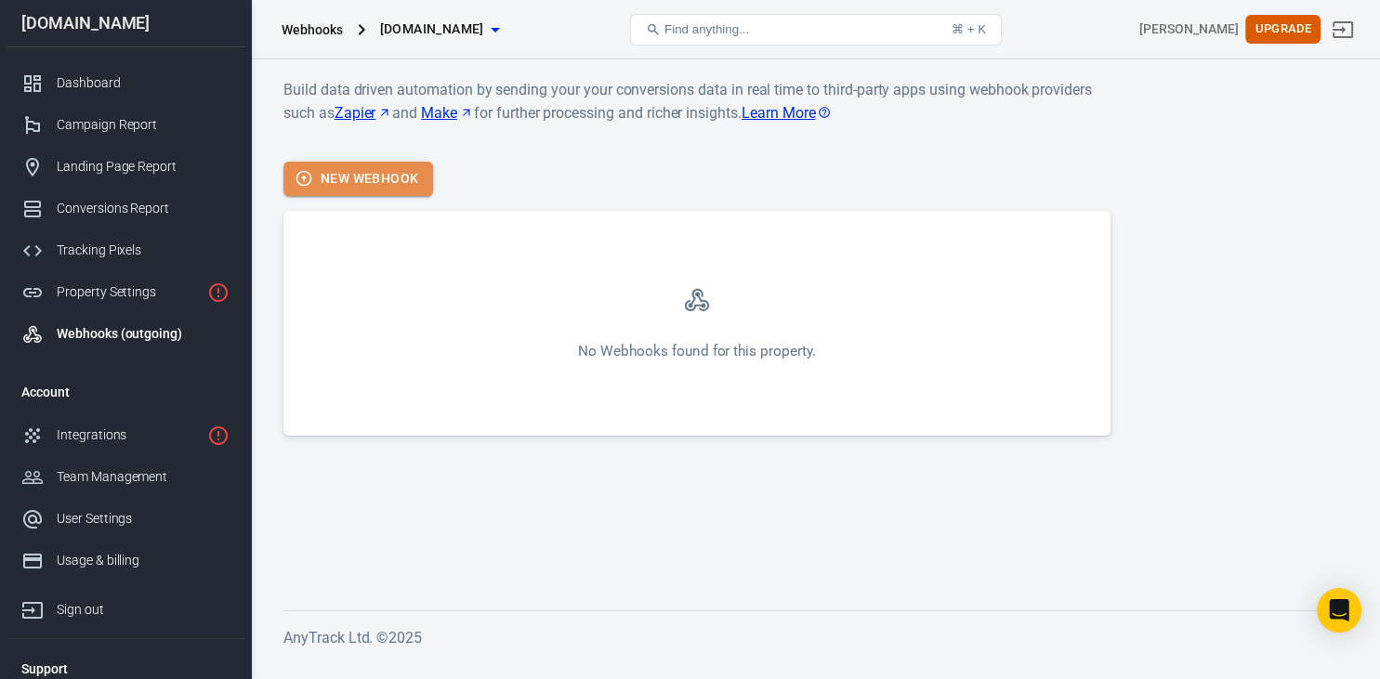
click at [344, 177] on button "New Webhook" at bounding box center [358, 179] width 150 height 34
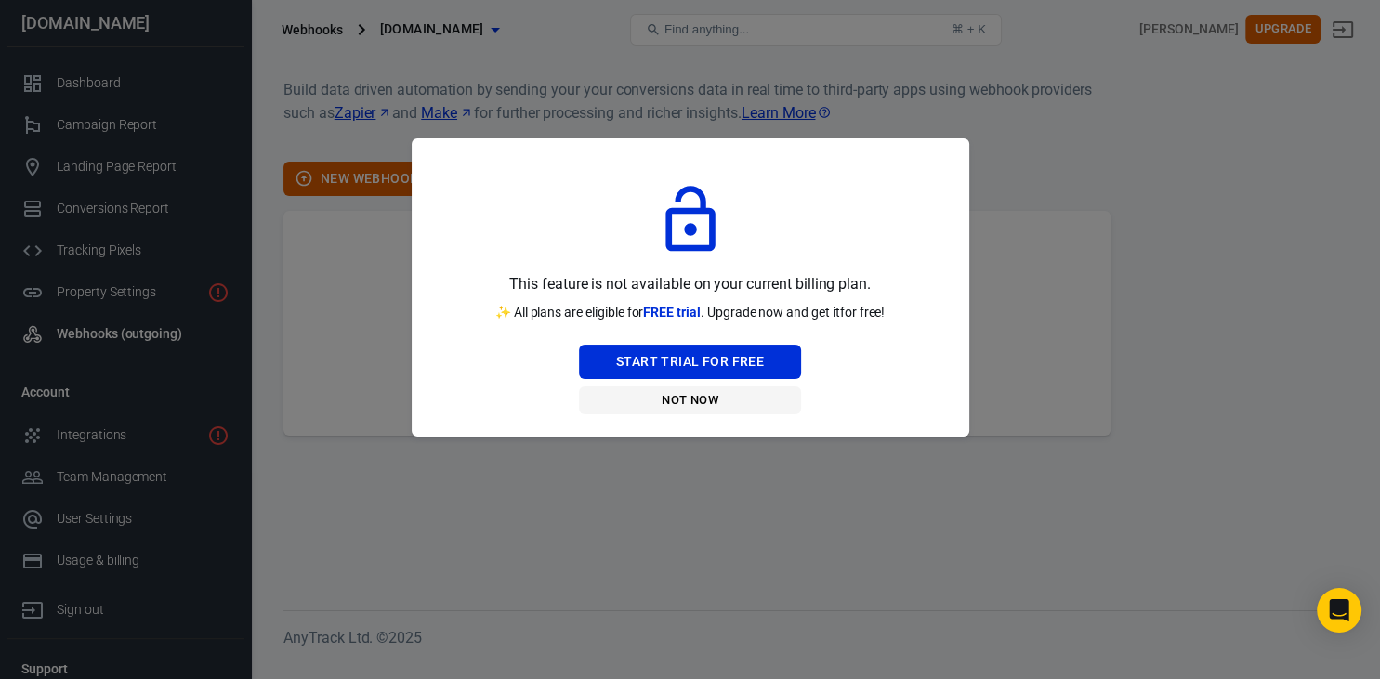
click at [685, 397] on button "Not Now" at bounding box center [690, 401] width 222 height 29
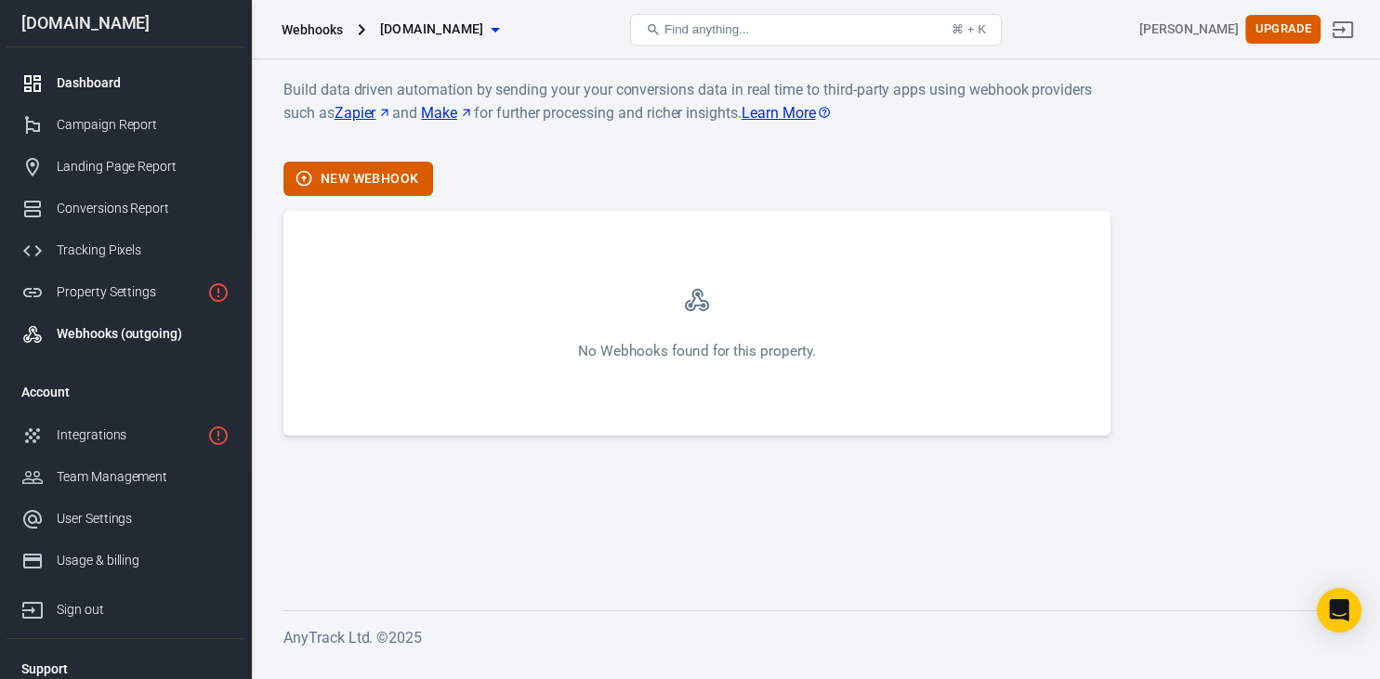
click at [71, 80] on div "Dashboard" at bounding box center [143, 83] width 173 height 20
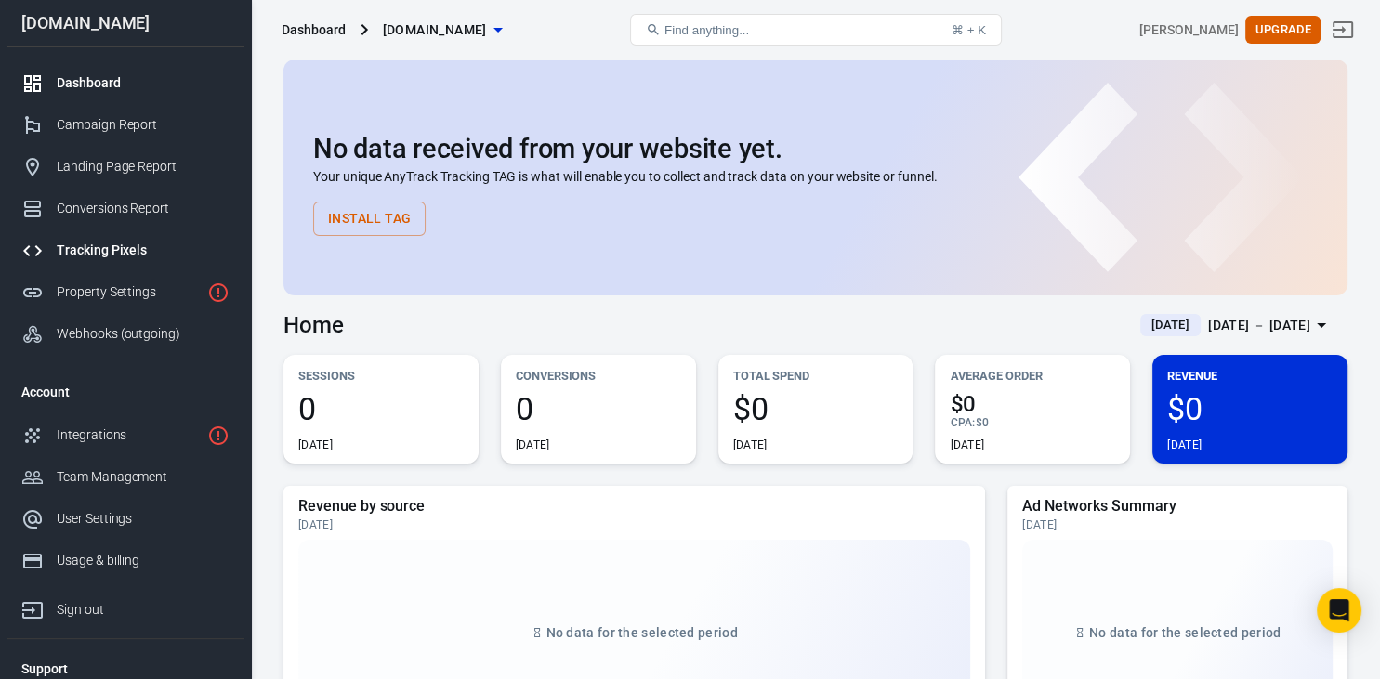
click at [85, 255] on div "Tracking Pixels" at bounding box center [143, 251] width 173 height 20
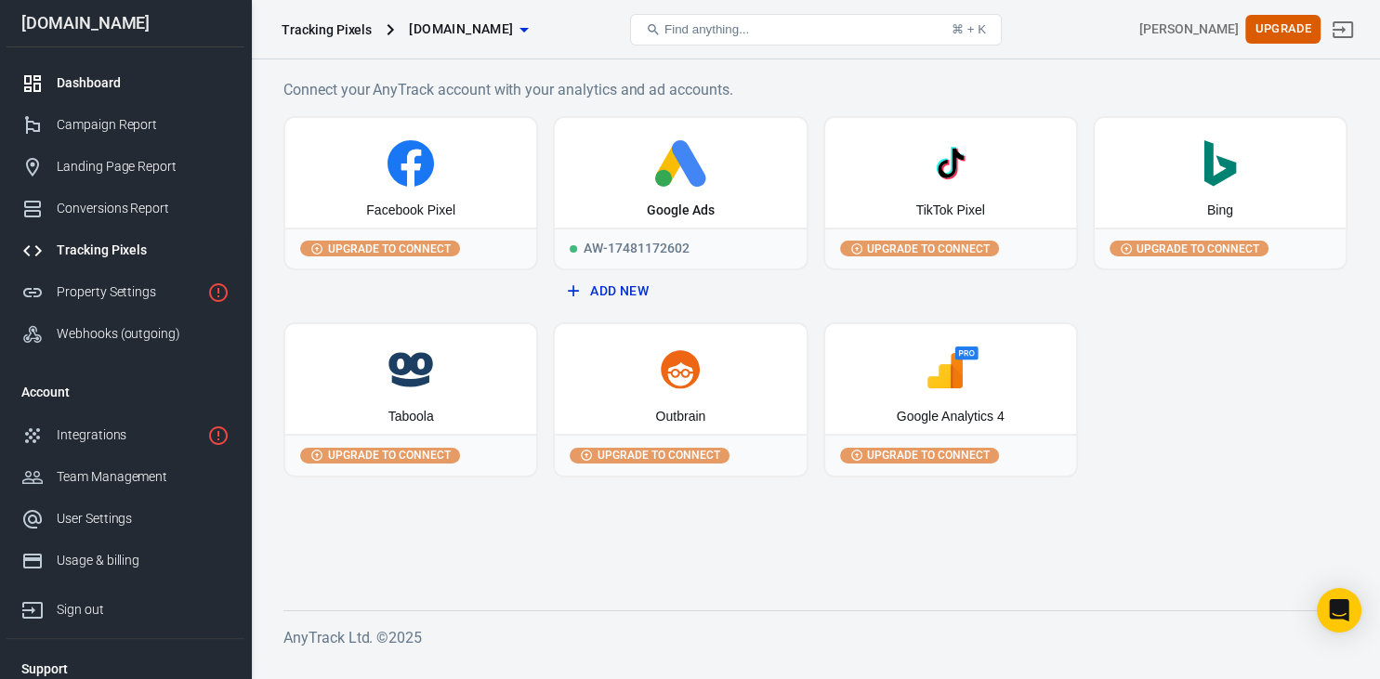
click at [87, 78] on div "Dashboard" at bounding box center [143, 83] width 173 height 20
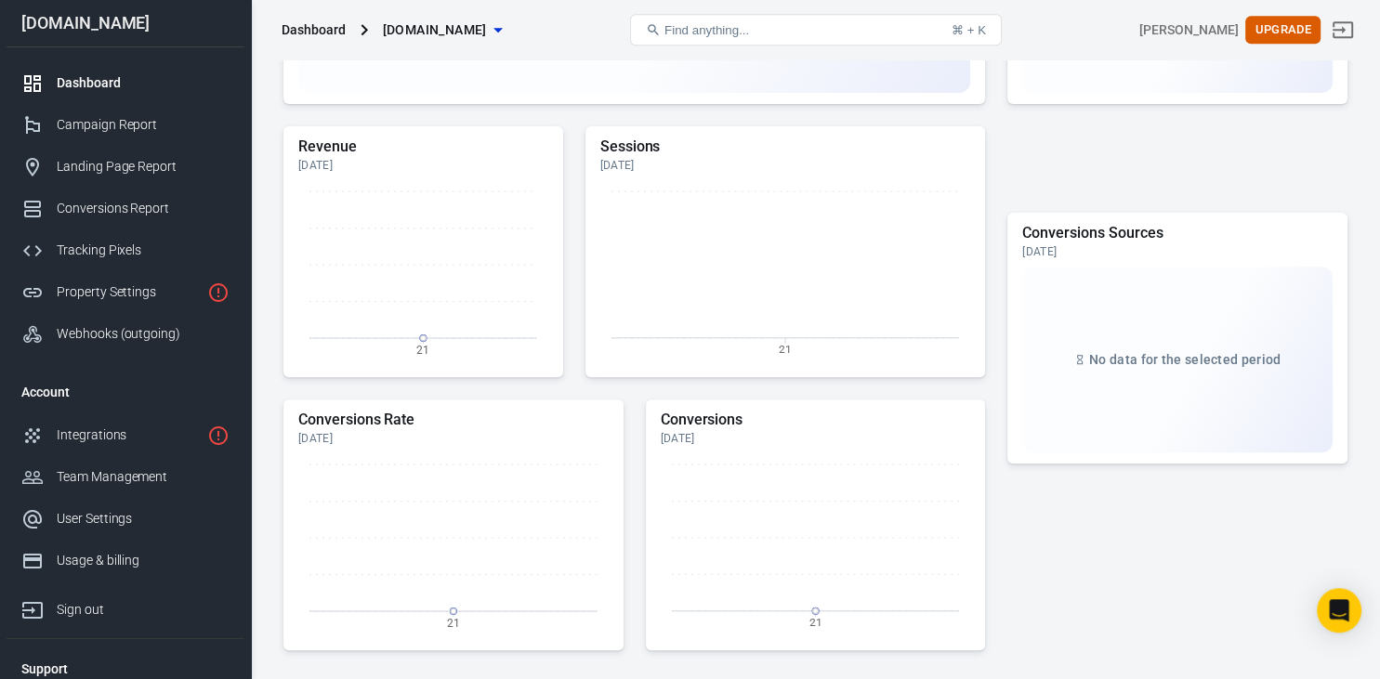
scroll to position [687, 0]
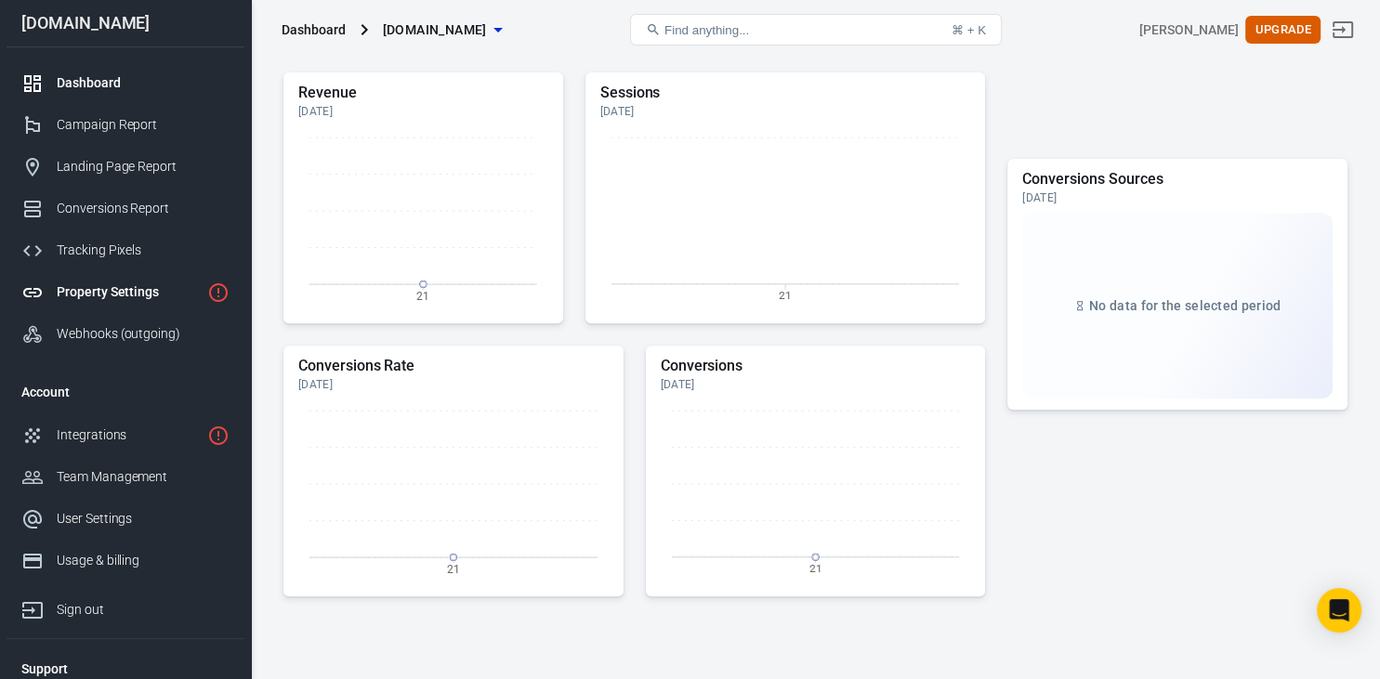
click at [98, 290] on div "Property Settings" at bounding box center [128, 293] width 143 height 20
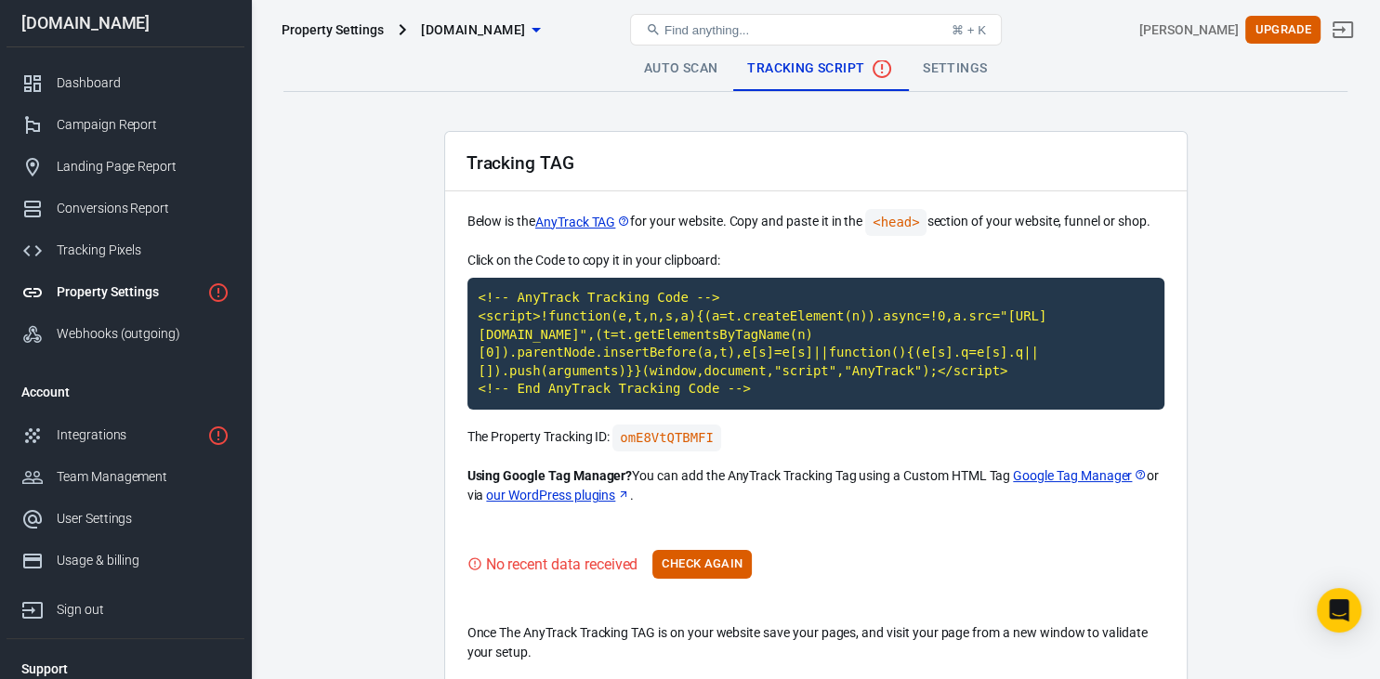
click at [963, 67] on link "Settings" at bounding box center [955, 68] width 94 height 45
